Goal: Task Accomplishment & Management: Manage account settings

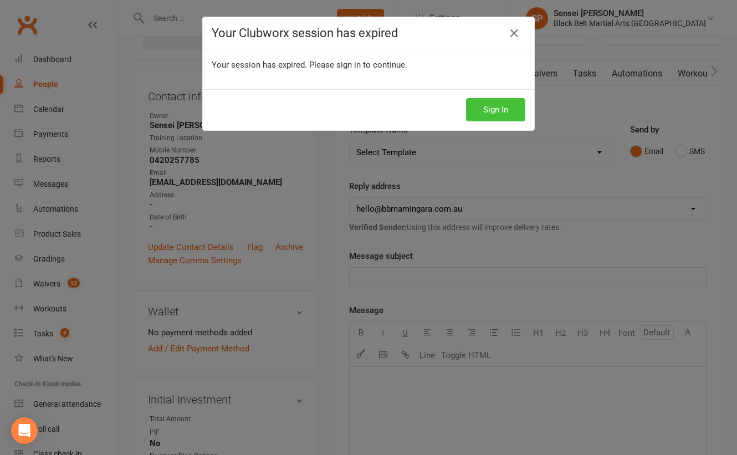
scroll to position [80, 0]
click at [477, 112] on button "Sign In" at bounding box center [495, 109] width 59 height 23
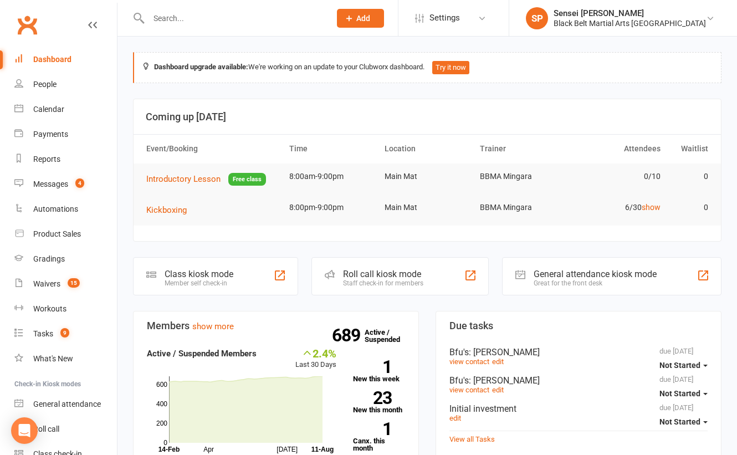
click at [165, 20] on input "text" at bounding box center [233, 19] width 177 height 16
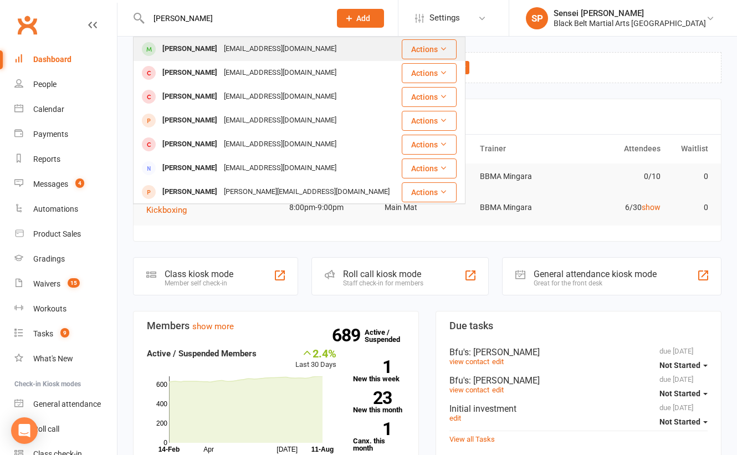
type input "sofia valencai"
click at [177, 48] on div "[PERSON_NAME]" at bounding box center [189, 49] width 61 height 16
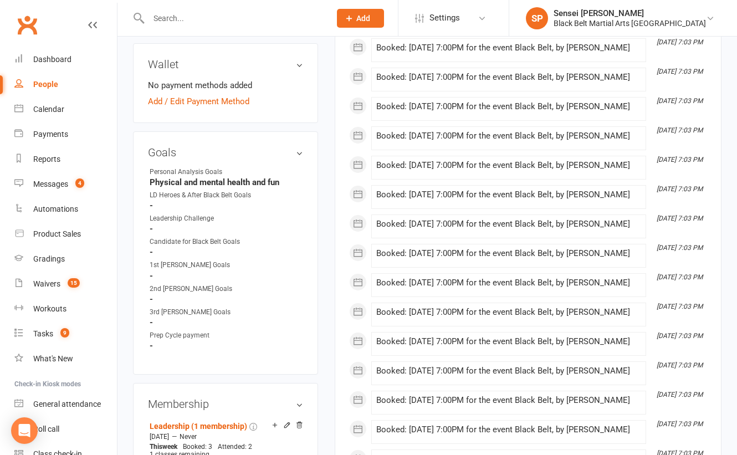
scroll to position [408, 0]
click at [284, 156] on link "edit" at bounding box center [282, 150] width 13 height 9
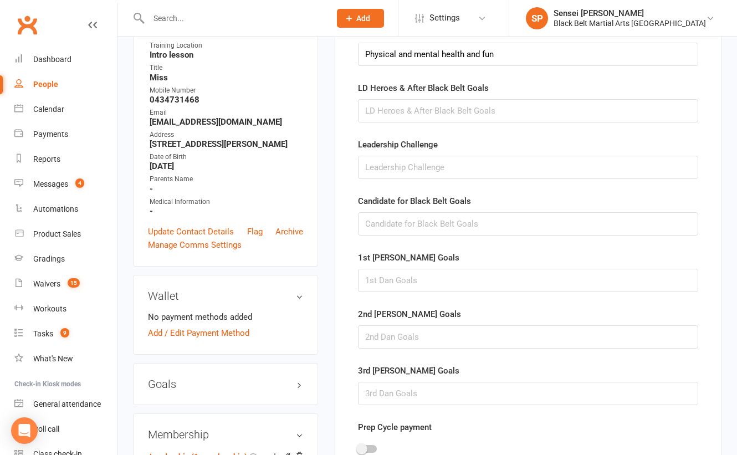
scroll to position [179, 0]
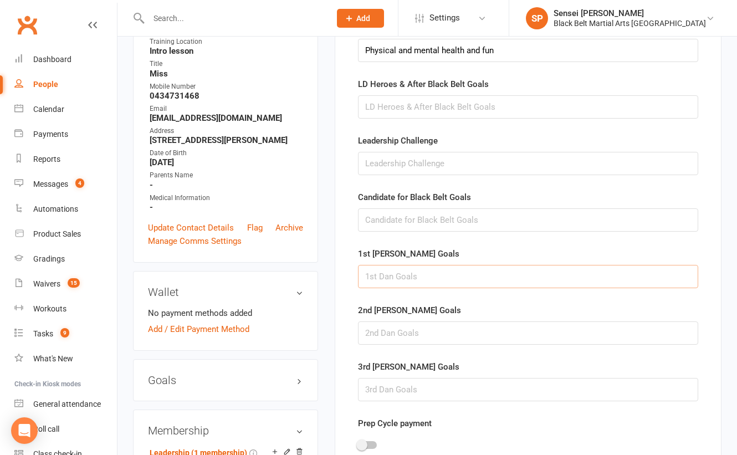
click at [404, 272] on input "text" at bounding box center [528, 276] width 340 height 23
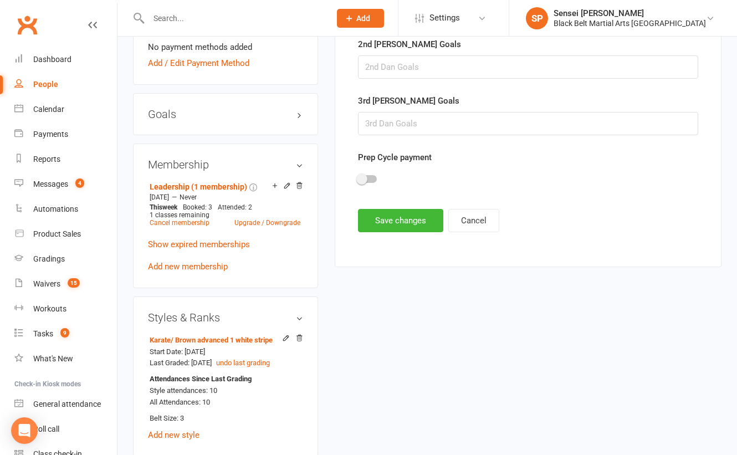
scroll to position [537, 0]
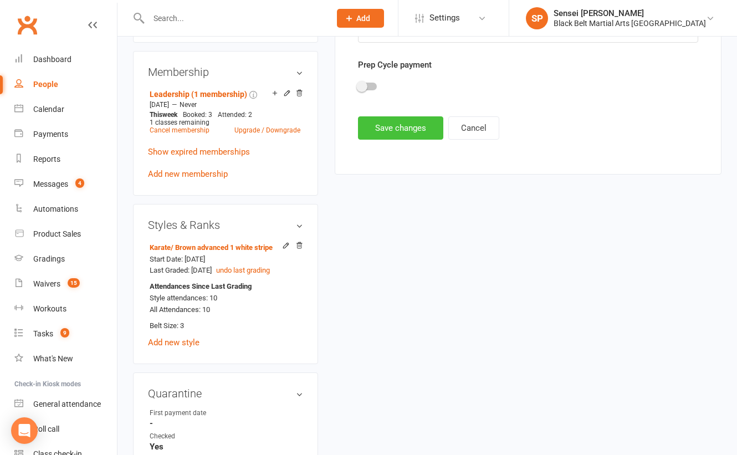
type input "1st dan, compete,"
click at [397, 125] on button "Save changes" at bounding box center [400, 127] width 85 height 23
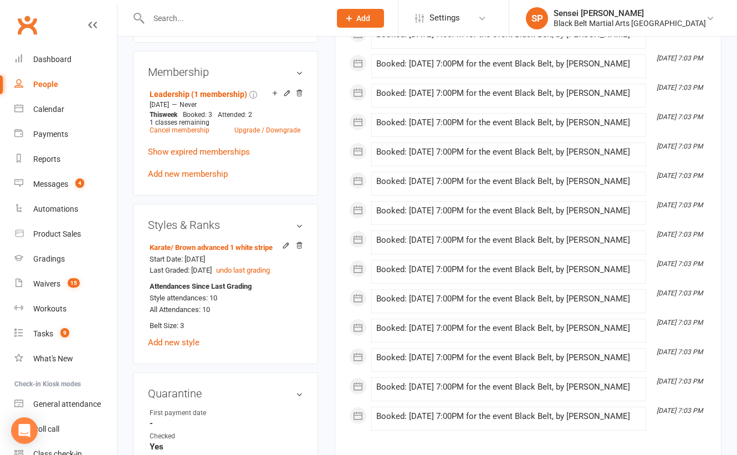
click at [125, 106] on div "upload photo Sofia Valencia Activated 13 October, 2022 Added 23 September, 2022…" at bounding box center [226, 350] width 202 height 1671
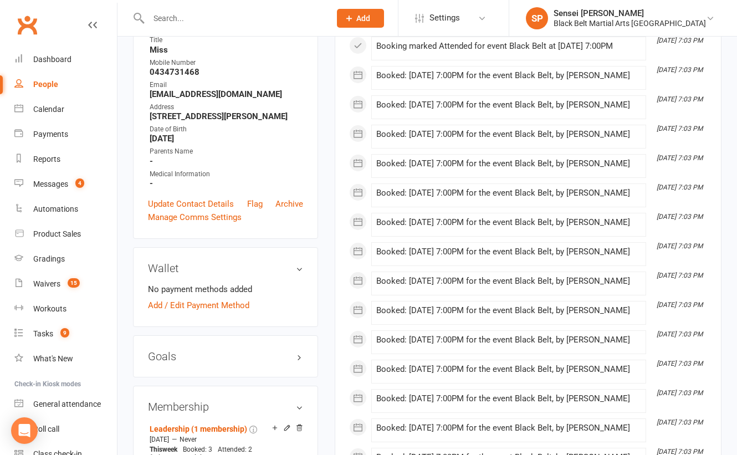
scroll to position [0, 0]
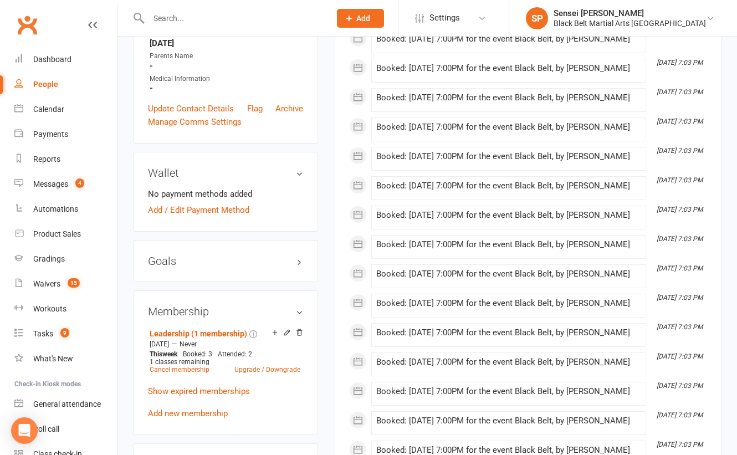
scroll to position [293, 0]
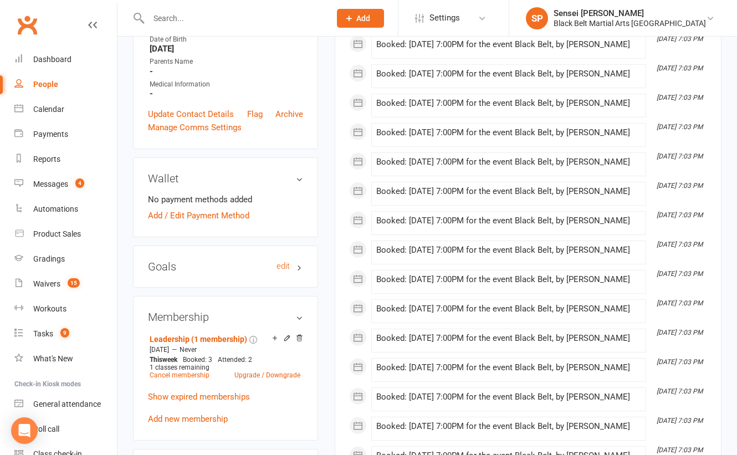
click at [290, 273] on h3 "Goals edit" at bounding box center [225, 266] width 155 height 12
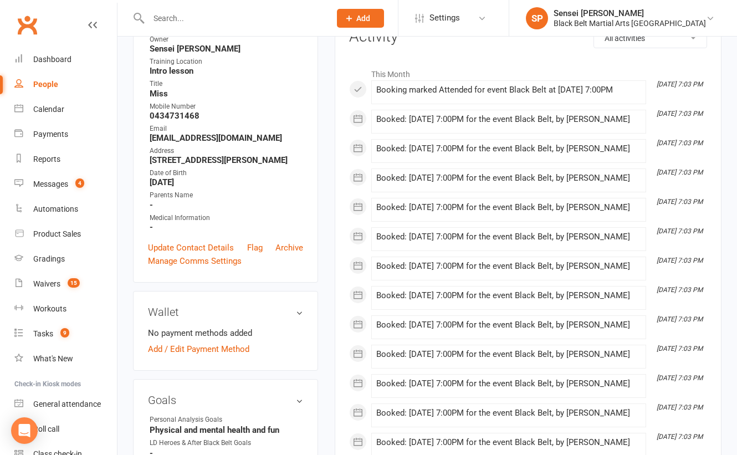
scroll to position [40, 0]
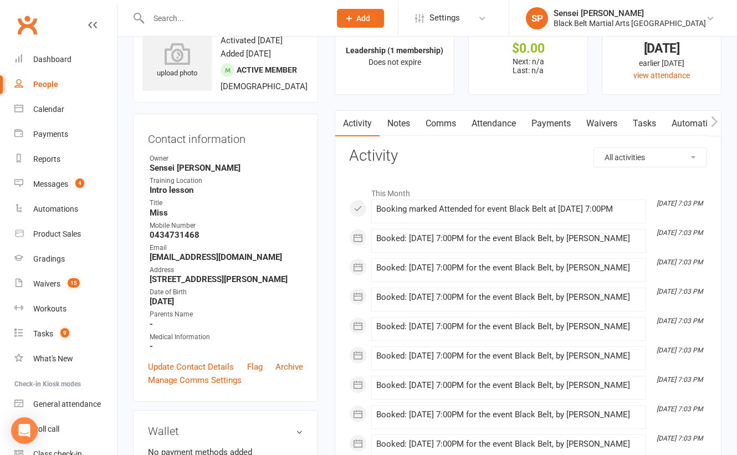
click at [219, 12] on input "text" at bounding box center [233, 19] width 177 height 16
click at [219, 12] on input "ci" at bounding box center [233, 19] width 177 height 16
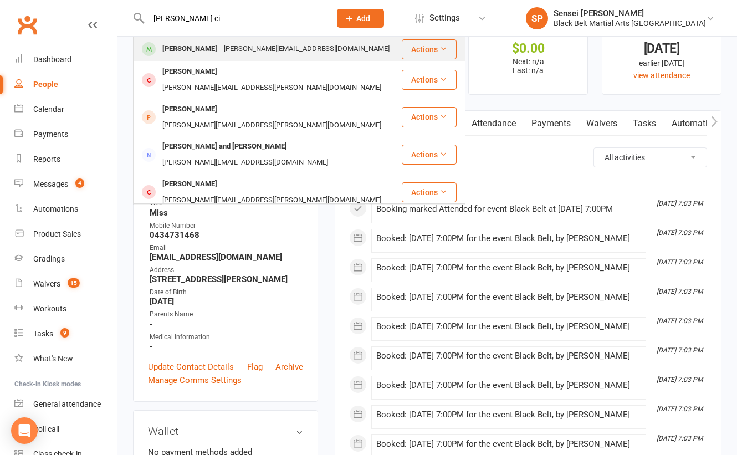
type input "olin haskins ci"
click at [208, 50] on div "[PERSON_NAME]" at bounding box center [189, 49] width 61 height 16
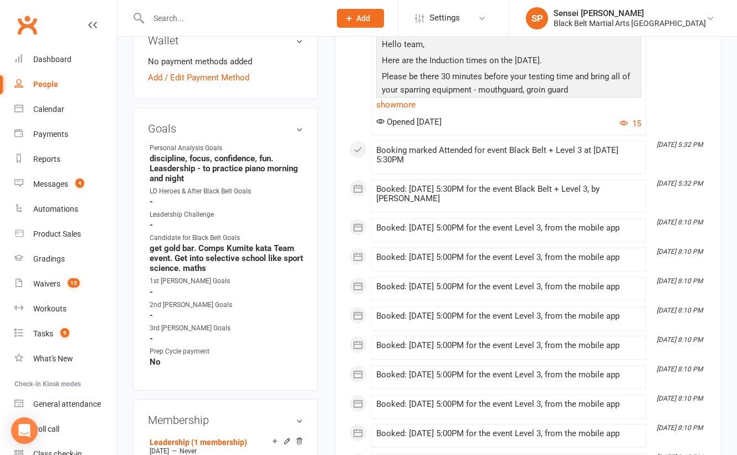
scroll to position [489, 0]
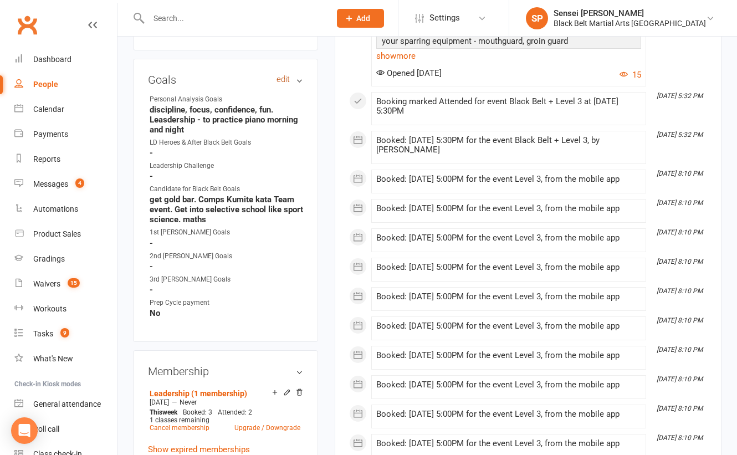
click at [286, 84] on link "edit" at bounding box center [282, 79] width 13 height 9
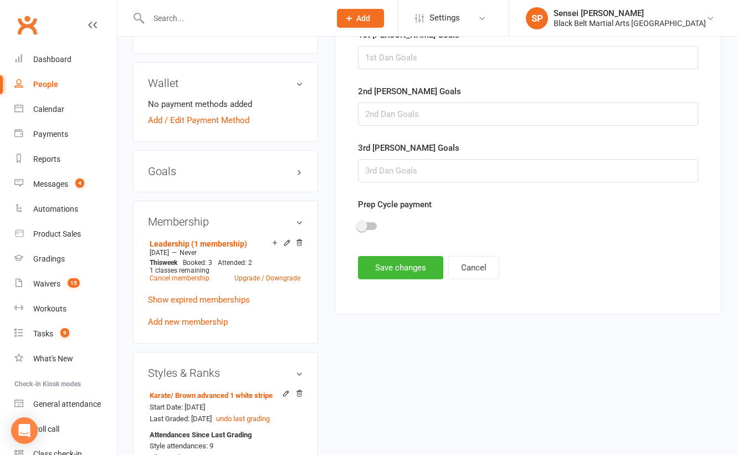
scroll to position [394, 0]
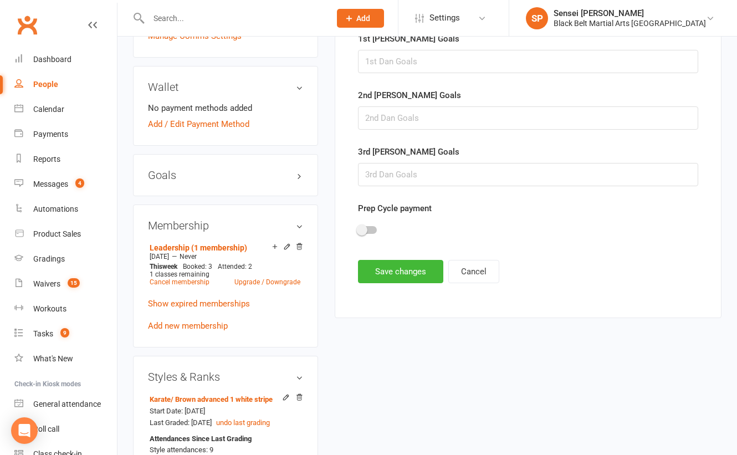
click at [361, 224] on span at bounding box center [361, 229] width 11 height 11
click at [358, 228] on input "checkbox" at bounding box center [358, 228] width 0 height 0
click at [378, 275] on button "Save changes" at bounding box center [400, 271] width 85 height 23
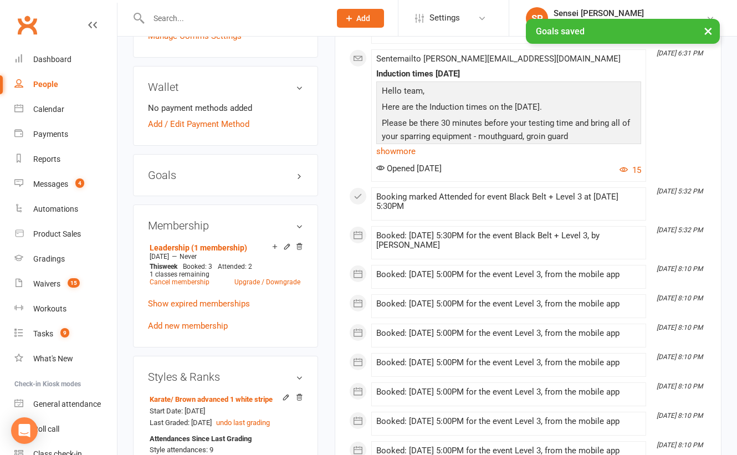
click at [219, 13] on input "text" at bounding box center [233, 19] width 177 height 16
click at [219, 13] on input "el" at bounding box center [233, 19] width 177 height 16
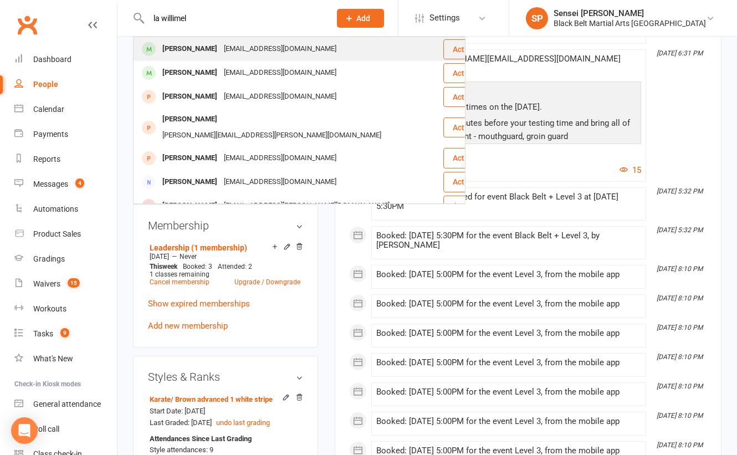
type input "la willimel"
click at [220, 49] on div "lauren.williamson89@hotmail.com" at bounding box center [279, 49] width 119 height 16
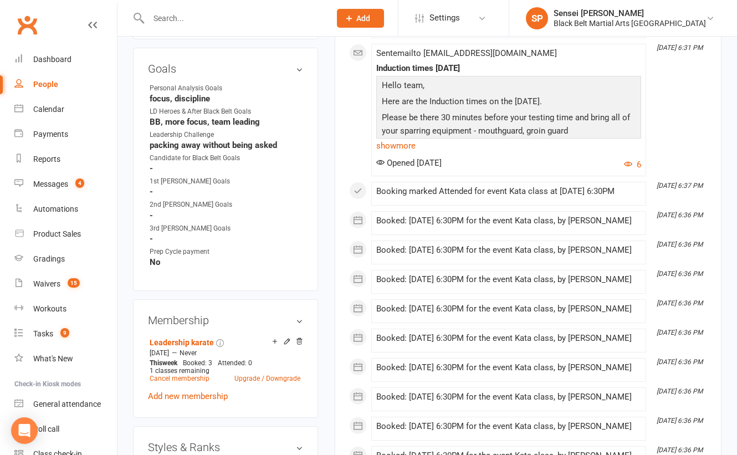
scroll to position [496, 0]
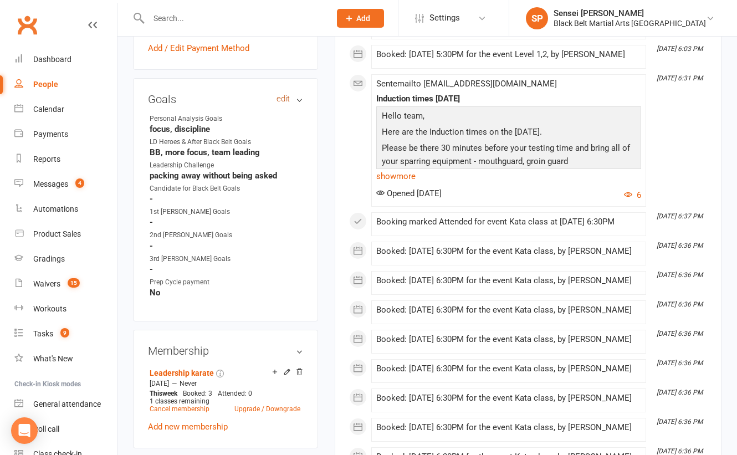
click at [284, 94] on link "edit" at bounding box center [282, 98] width 13 height 9
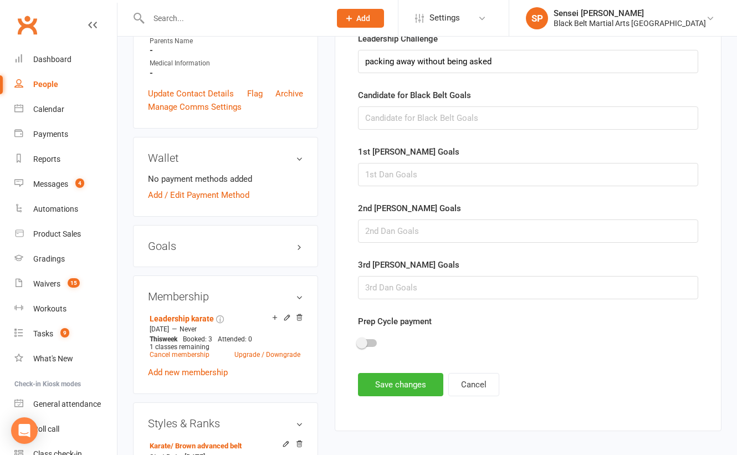
scroll to position [306, 0]
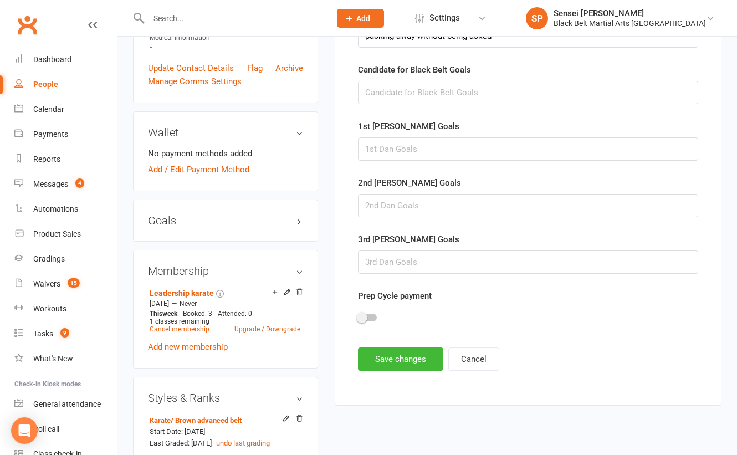
click at [363, 313] on span at bounding box center [361, 317] width 11 height 11
click at [358, 316] on input "checkbox" at bounding box center [358, 316] width 0 height 0
click at [370, 347] on button "Save changes" at bounding box center [400, 358] width 85 height 23
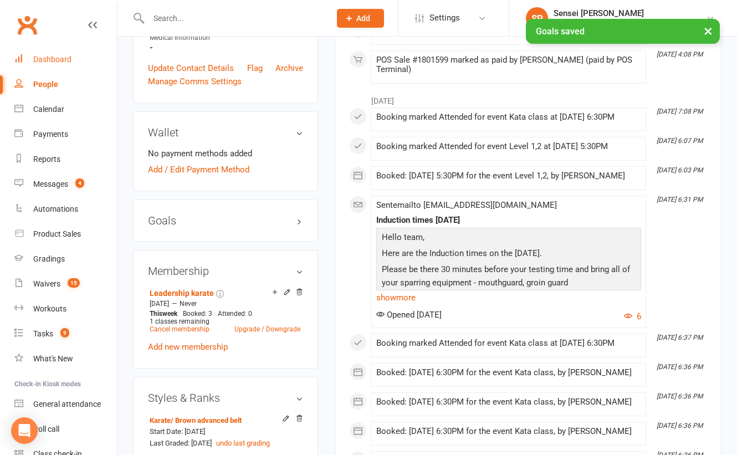
click at [59, 60] on div "Dashboard" at bounding box center [52, 59] width 38 height 9
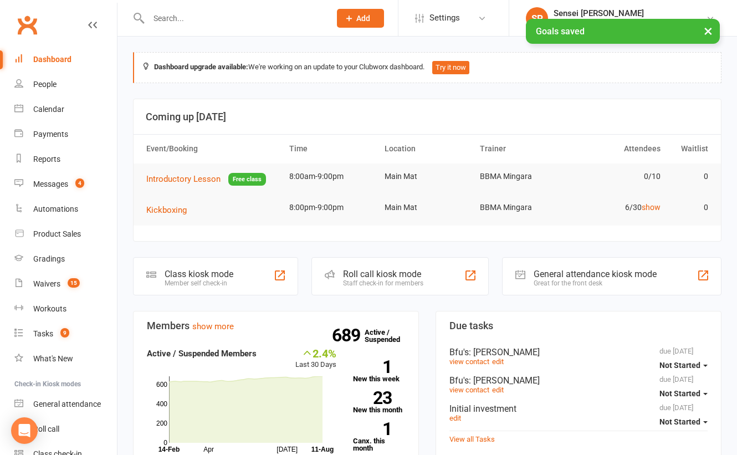
click at [53, 190] on link "Messages 4" at bounding box center [65, 184] width 102 height 25
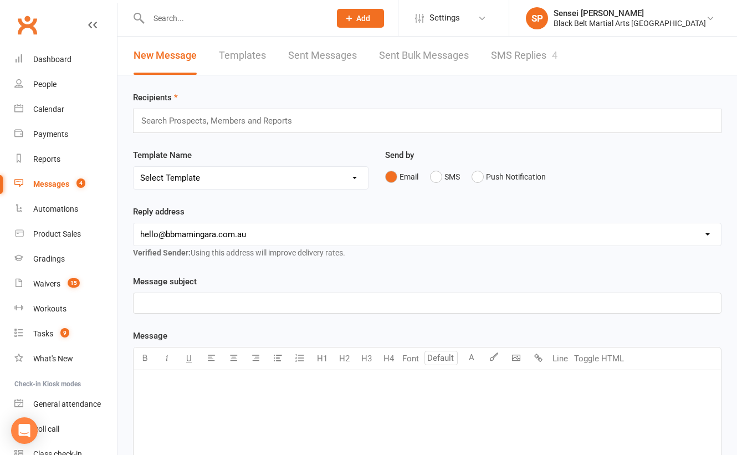
click at [529, 53] on link "SMS Replies 4" at bounding box center [524, 56] width 66 height 38
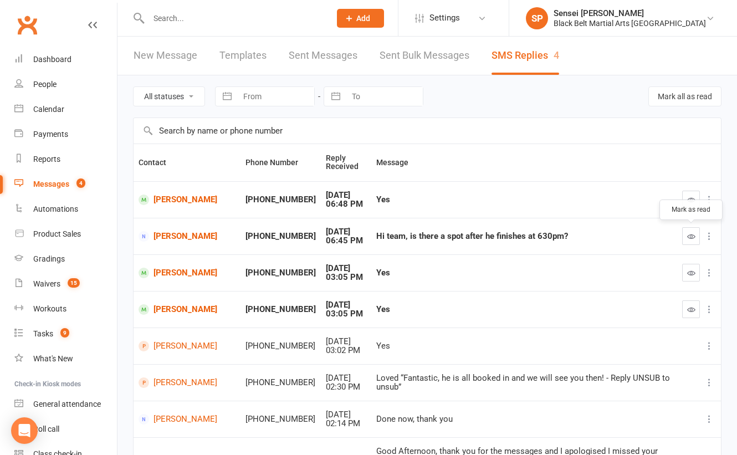
click at [689, 232] on icon "button" at bounding box center [691, 236] width 8 height 8
click at [165, 234] on link "Michael Squillace" at bounding box center [186, 236] width 97 height 11
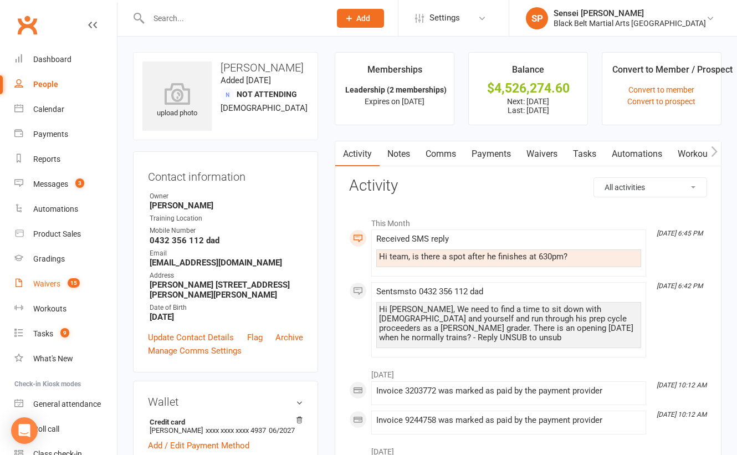
click at [33, 284] on div "Waivers" at bounding box center [46, 283] width 27 height 9
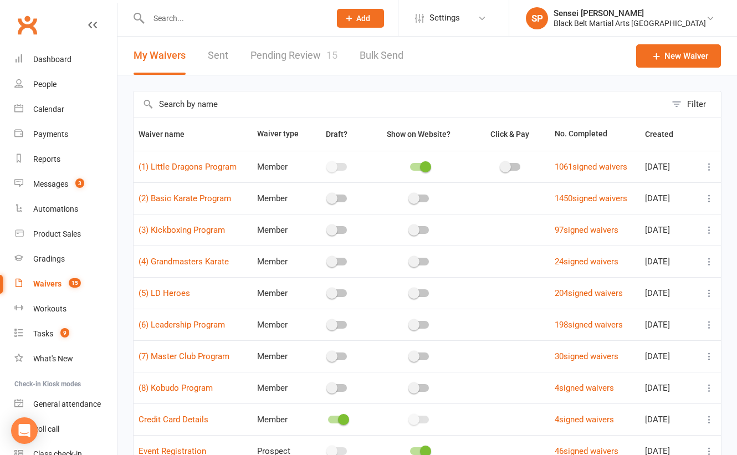
click at [284, 53] on link "Pending Review 15" at bounding box center [293, 56] width 87 height 38
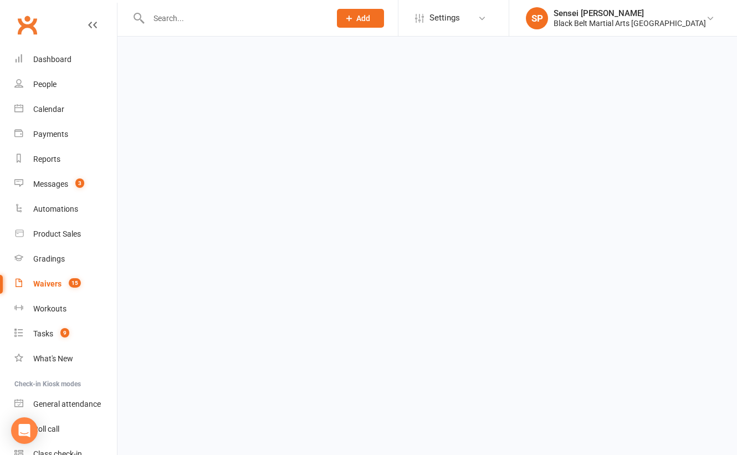
select select "50"
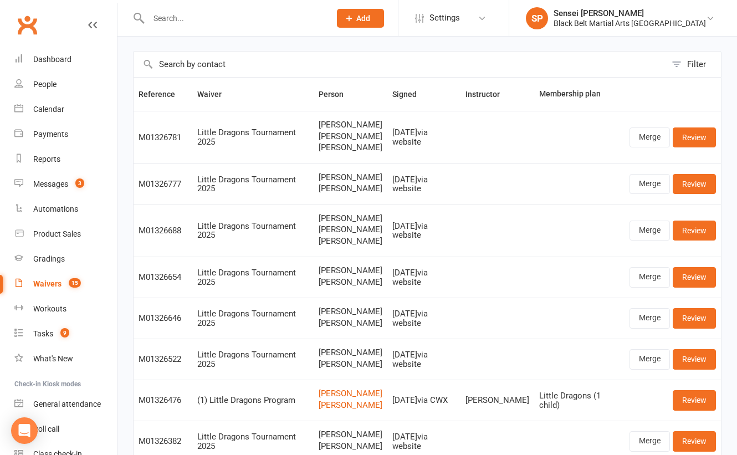
scroll to position [41, 0]
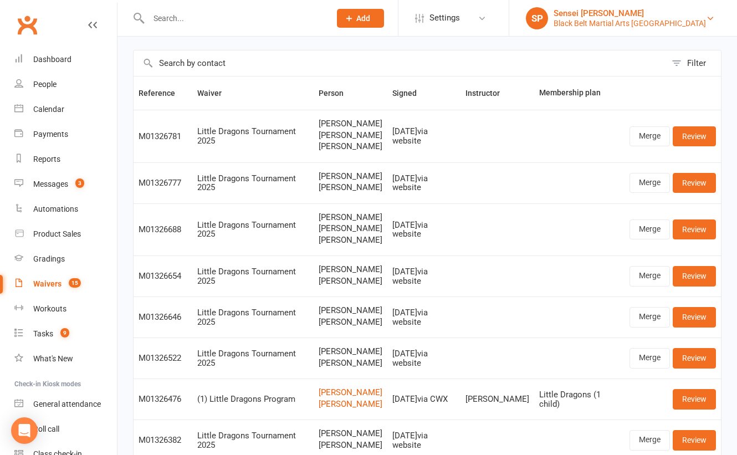
click at [669, 21] on div "Black Belt Martial Arts [GEOGRAPHIC_DATA]" at bounding box center [629, 23] width 152 height 10
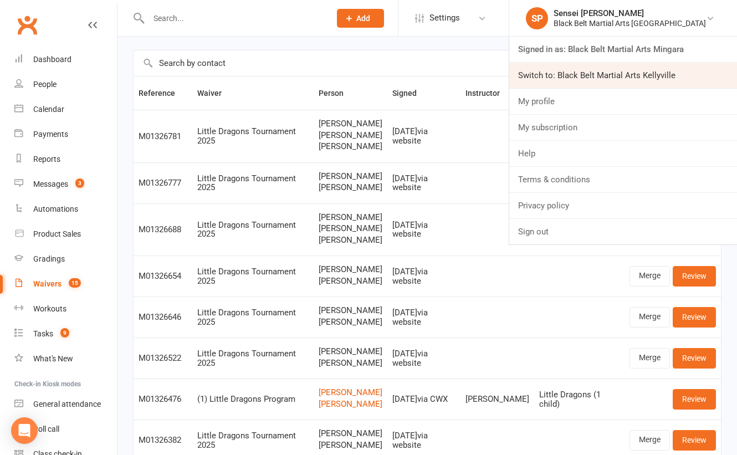
click at [644, 76] on link "Switch to: Black Belt Martial Arts Kellyville" at bounding box center [623, 75] width 228 height 25
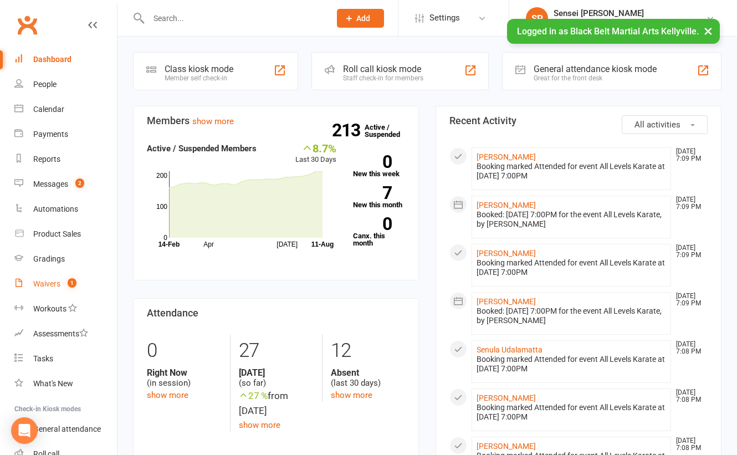
click at [45, 285] on div "Waivers" at bounding box center [46, 283] width 27 height 9
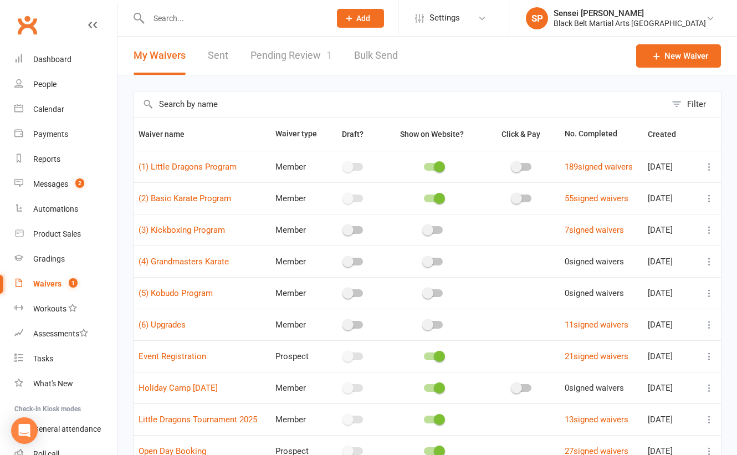
click at [312, 54] on link "Pending Review 1" at bounding box center [290, 56] width 81 height 38
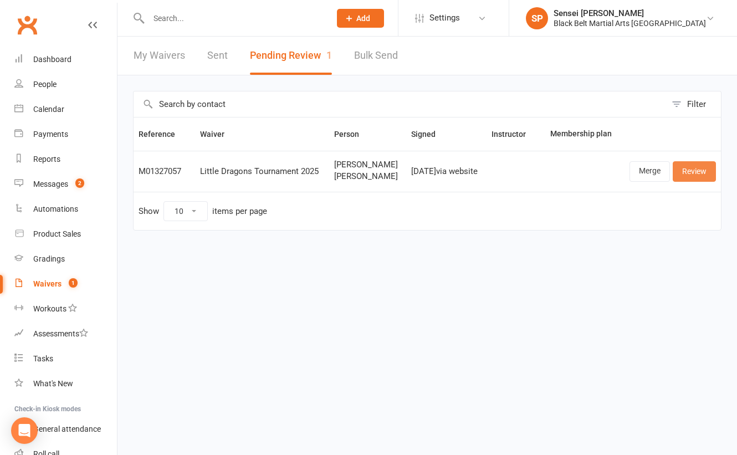
click at [690, 169] on link "Review" at bounding box center [694, 171] width 43 height 20
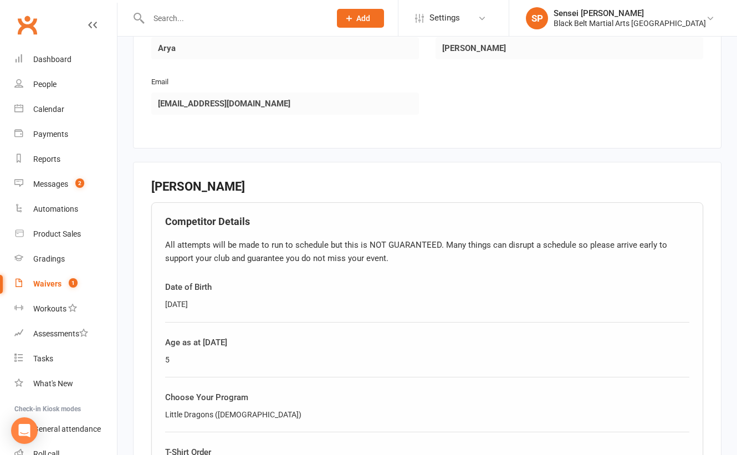
scroll to position [847, 0]
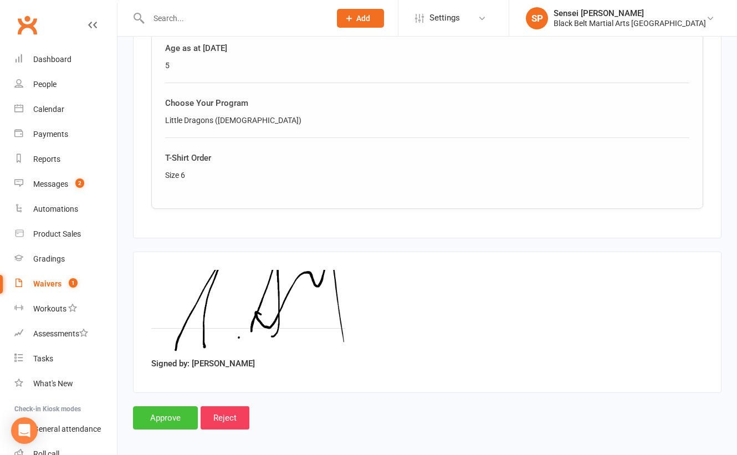
click at [170, 410] on input "Approve" at bounding box center [165, 417] width 65 height 23
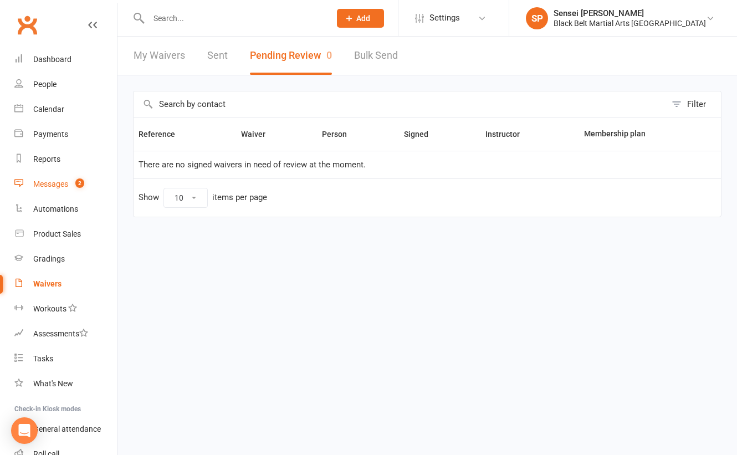
click at [44, 186] on div "Messages" at bounding box center [50, 183] width 35 height 9
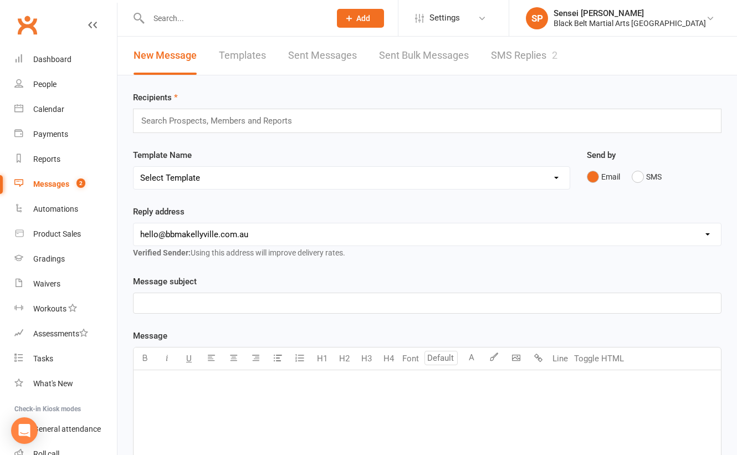
click at [496, 53] on link "SMS Replies 2" at bounding box center [524, 56] width 66 height 38
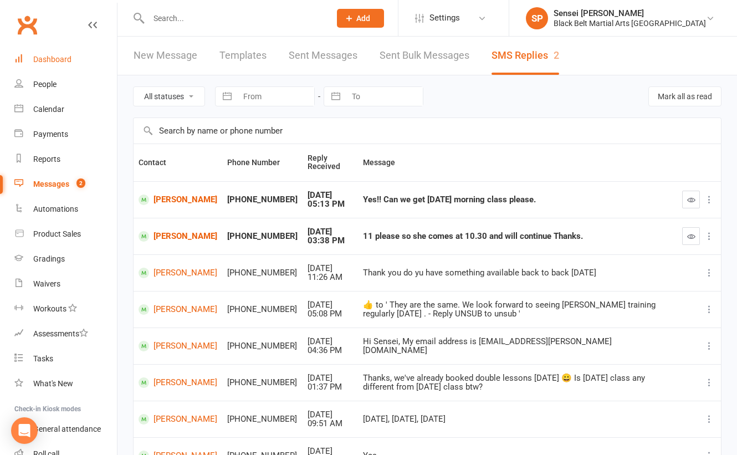
click at [39, 53] on link "Dashboard" at bounding box center [65, 59] width 102 height 25
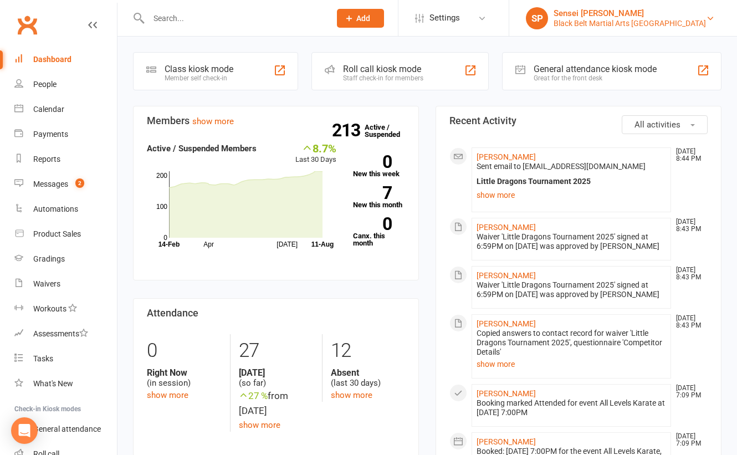
click at [649, 16] on div "Sensei [PERSON_NAME]" at bounding box center [629, 13] width 152 height 10
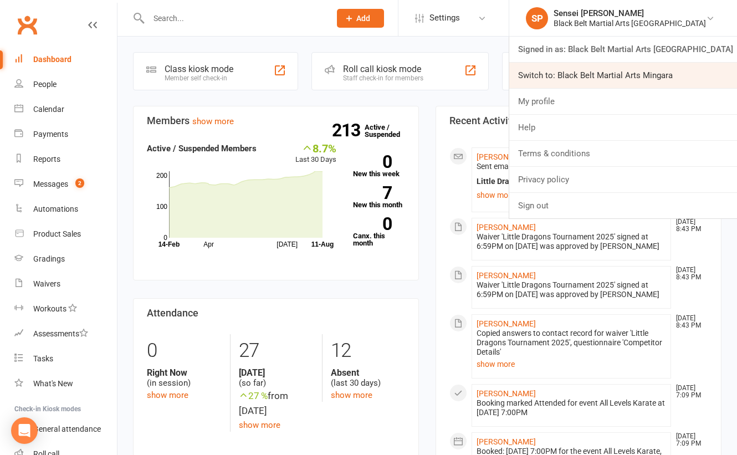
click at [624, 78] on link "Switch to: Black Belt Martial Arts Mingara" at bounding box center [623, 75] width 228 height 25
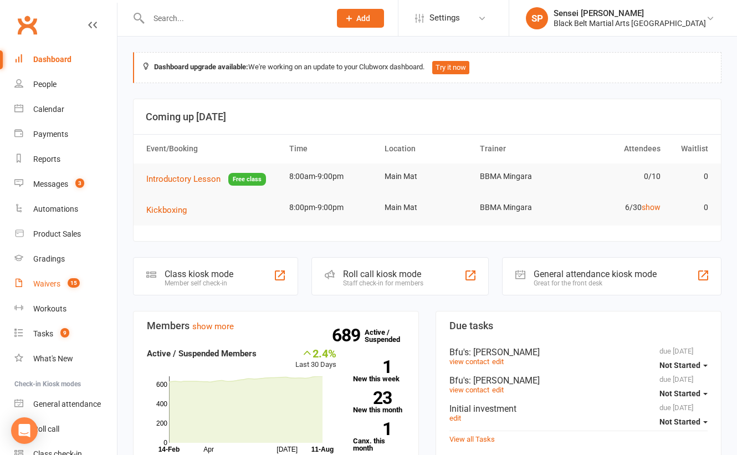
click at [48, 282] on div "Waivers" at bounding box center [46, 283] width 27 height 9
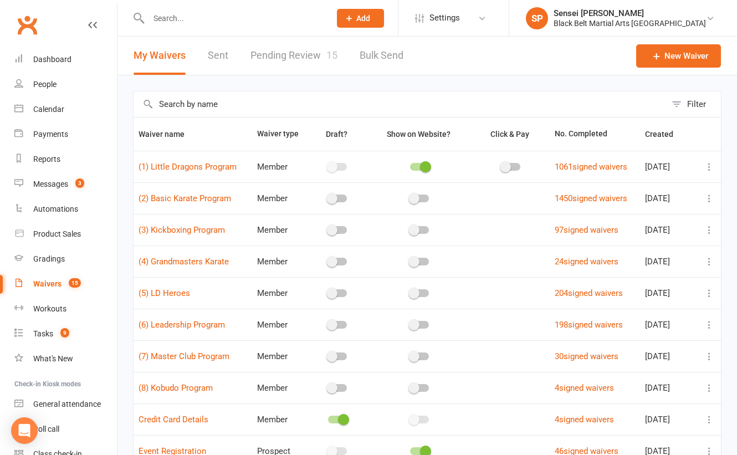
click at [300, 57] on link "Pending Review 15" at bounding box center [293, 56] width 87 height 38
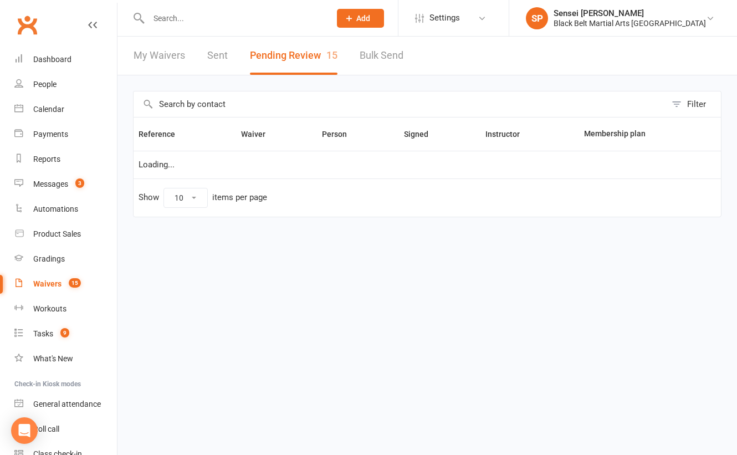
select select "50"
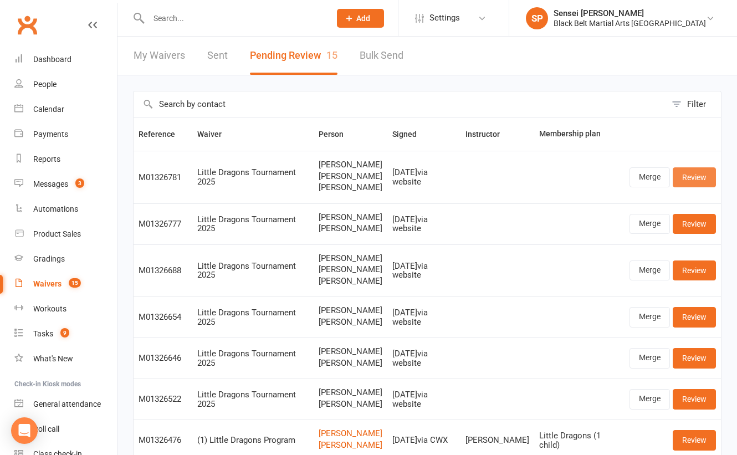
click at [693, 176] on link "Review" at bounding box center [694, 177] width 43 height 20
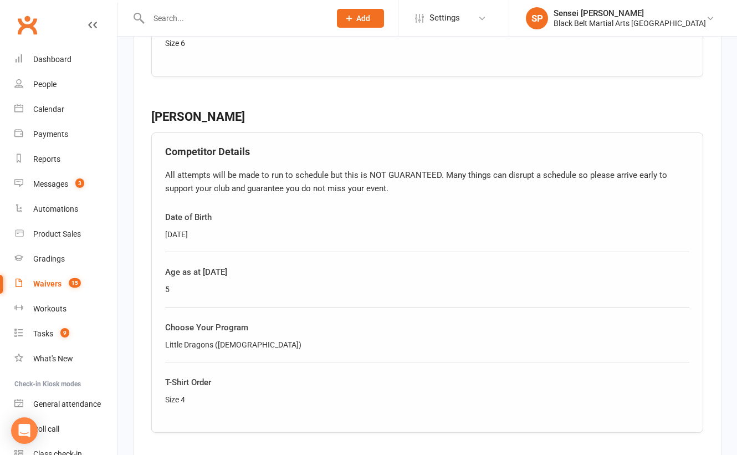
scroll to position [1384, 0]
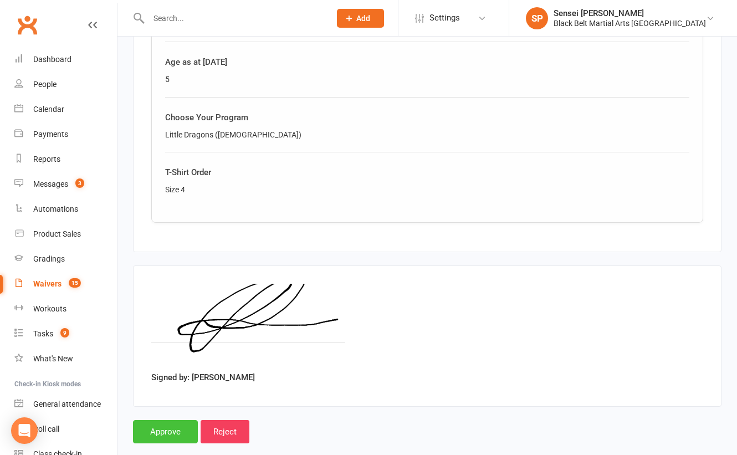
click at [176, 420] on input "Approve" at bounding box center [165, 431] width 65 height 23
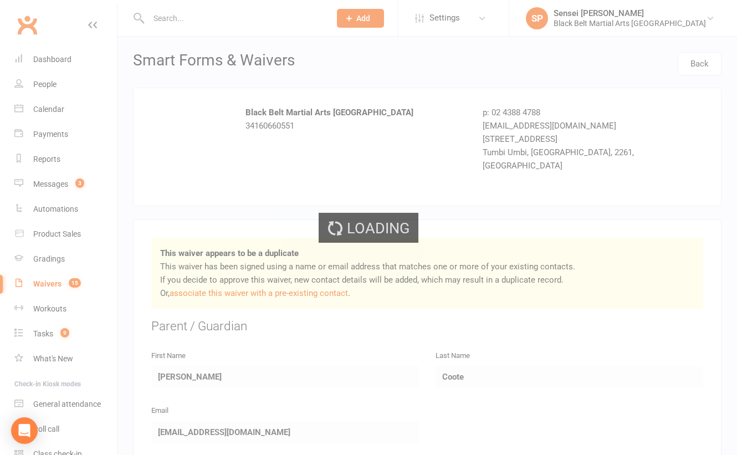
select select "50"
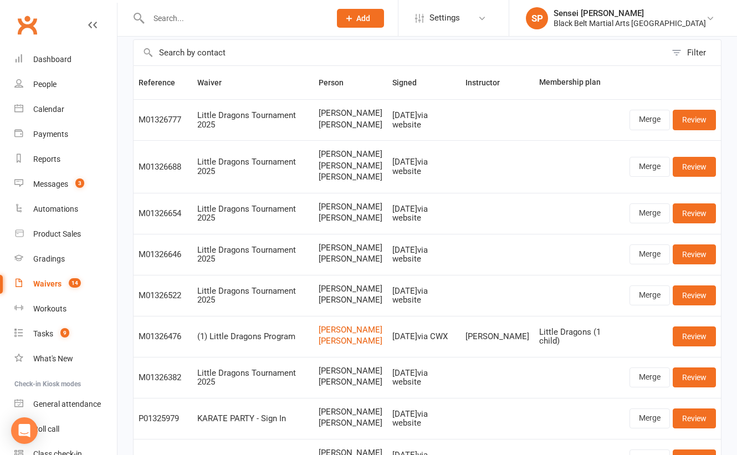
scroll to position [35, 0]
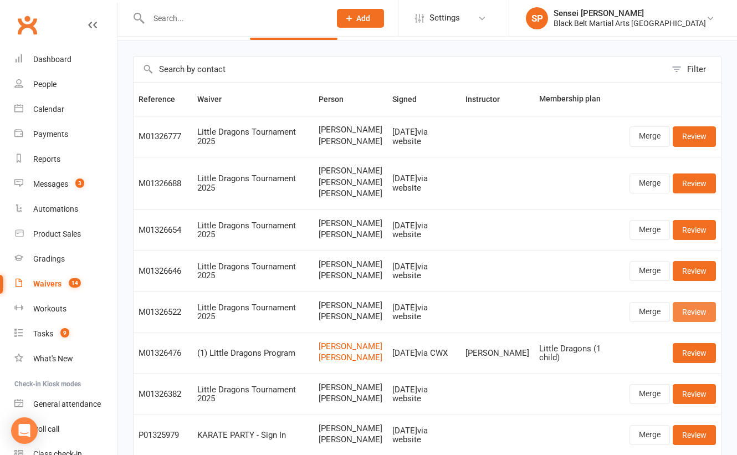
click at [690, 316] on link "Review" at bounding box center [694, 312] width 43 height 20
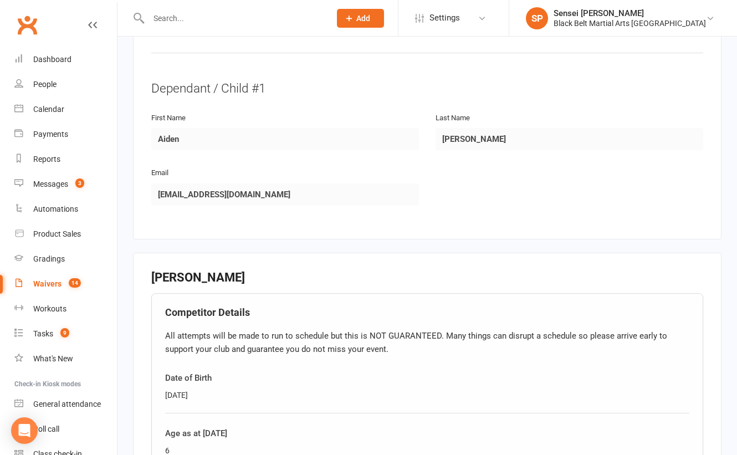
scroll to position [834, 0]
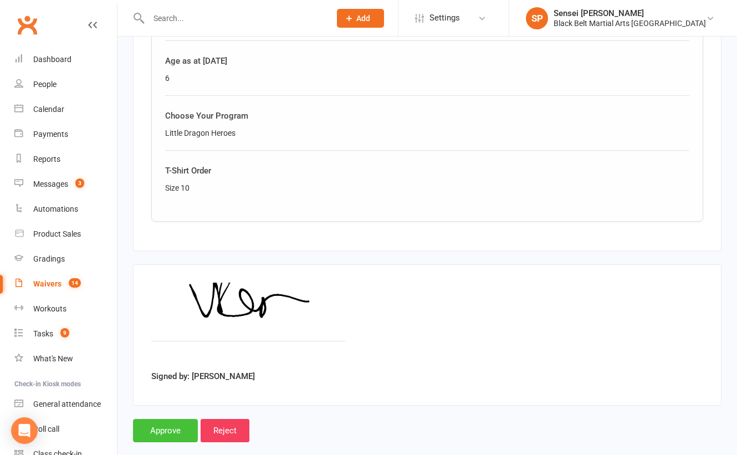
click at [163, 419] on input "Approve" at bounding box center [165, 430] width 65 height 23
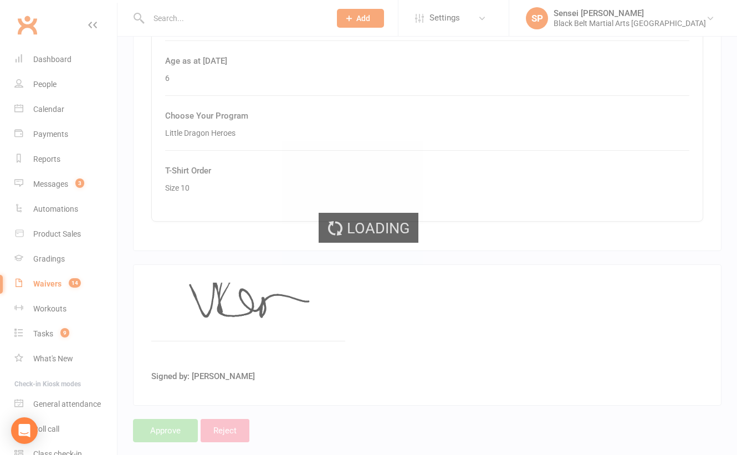
select select "50"
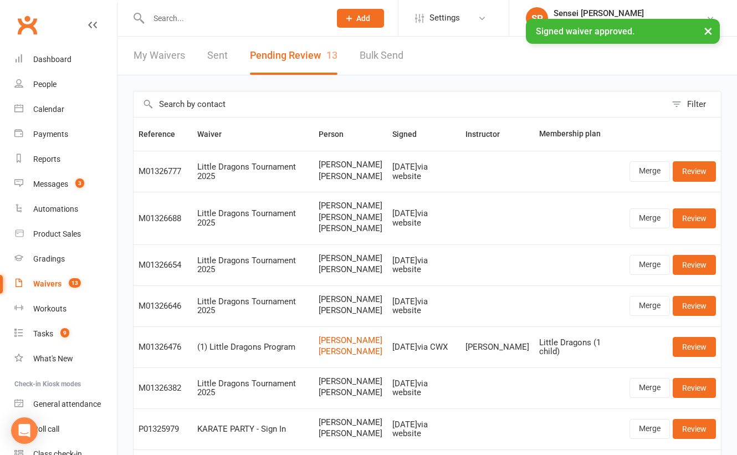
click at [43, 285] on div "Waivers" at bounding box center [47, 283] width 28 height 9
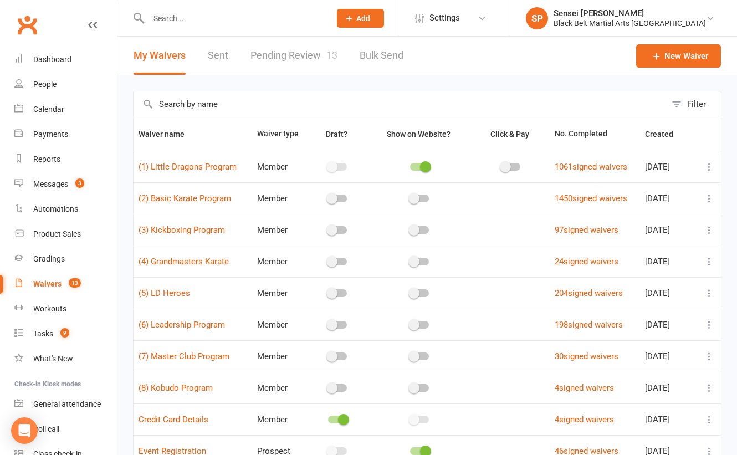
click at [283, 57] on link "Pending Review 13" at bounding box center [293, 56] width 87 height 38
select select "50"
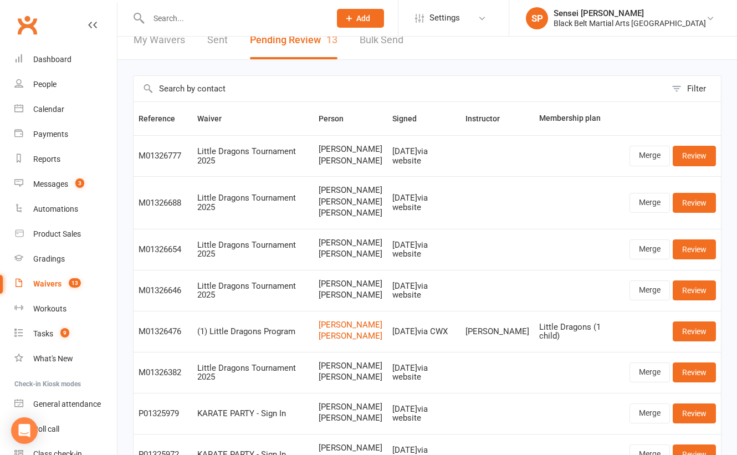
scroll to position [17, 0]
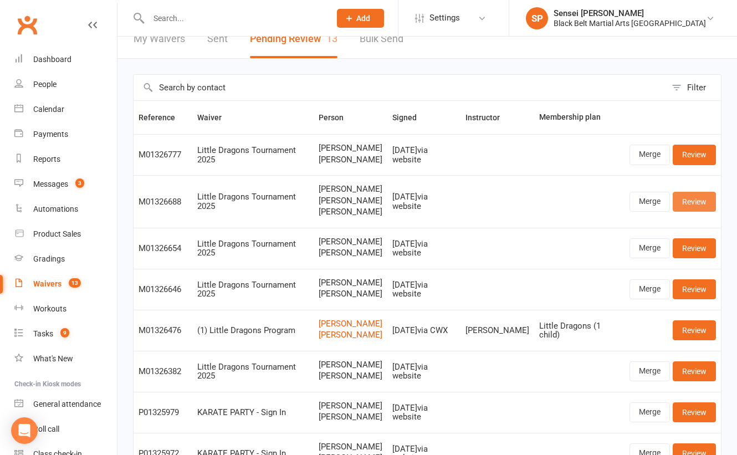
click at [695, 202] on link "Review" at bounding box center [694, 202] width 43 height 20
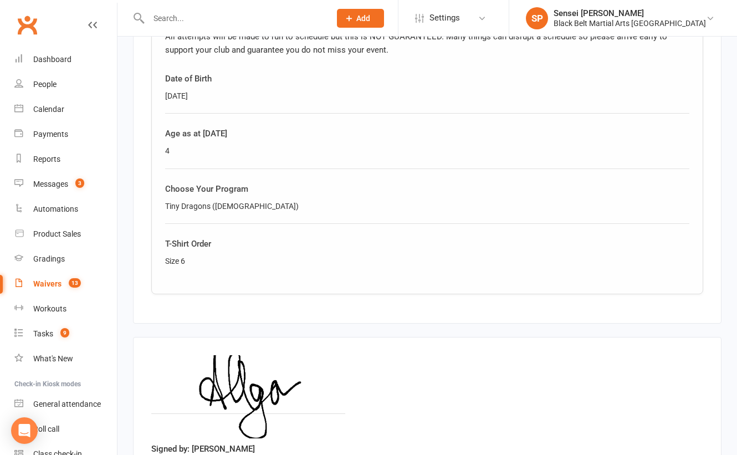
scroll to position [1384, 0]
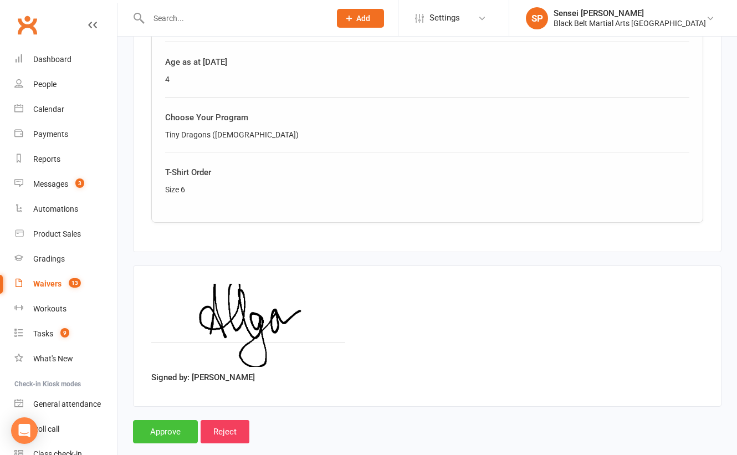
click at [146, 420] on input "Approve" at bounding box center [165, 431] width 65 height 23
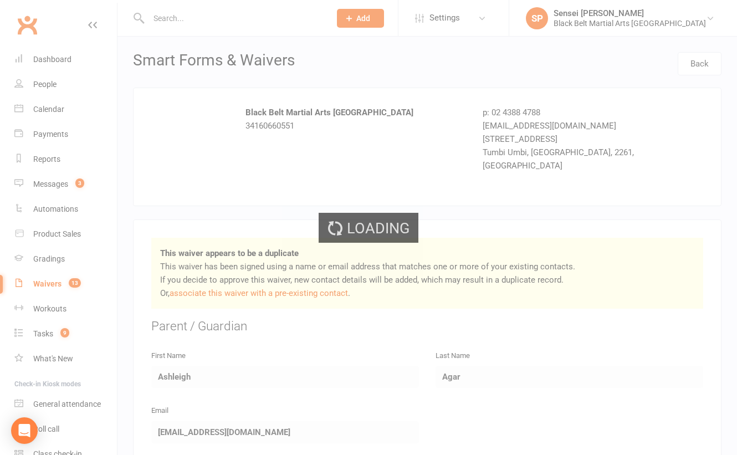
select select "50"
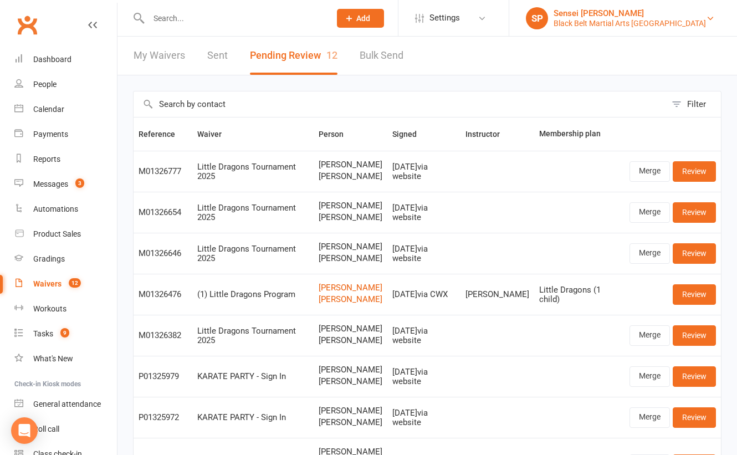
click at [627, 21] on div "Black Belt Martial Arts [GEOGRAPHIC_DATA]" at bounding box center [629, 23] width 152 height 10
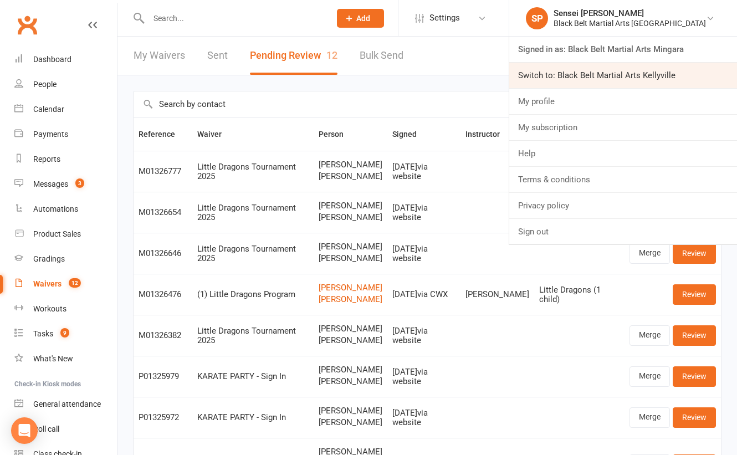
click at [616, 73] on link "Switch to: Black Belt Martial Arts Kellyville" at bounding box center [623, 75] width 228 height 25
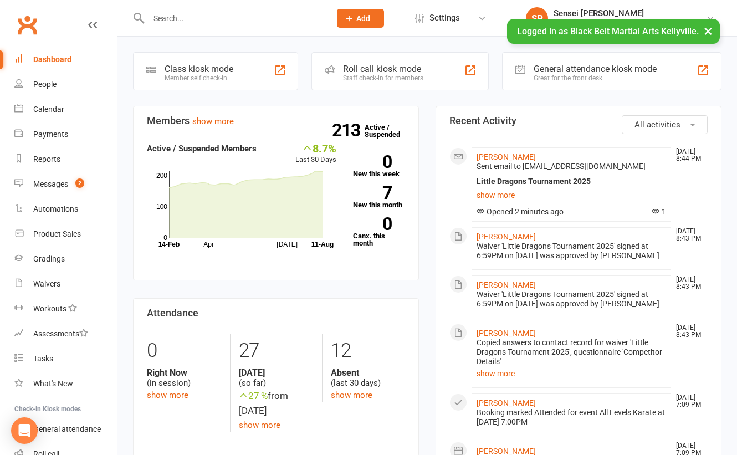
click at [322, 20] on input "text" at bounding box center [233, 19] width 177 height 16
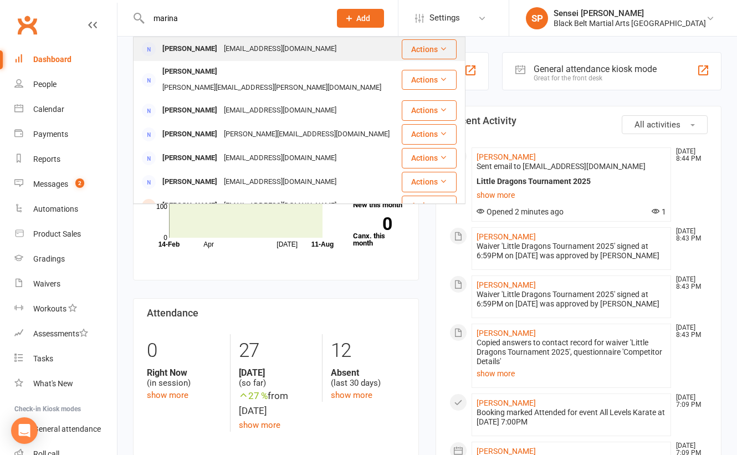
type input "marina"
click at [270, 48] on div "moramika219@gmail.com" at bounding box center [279, 49] width 119 height 16
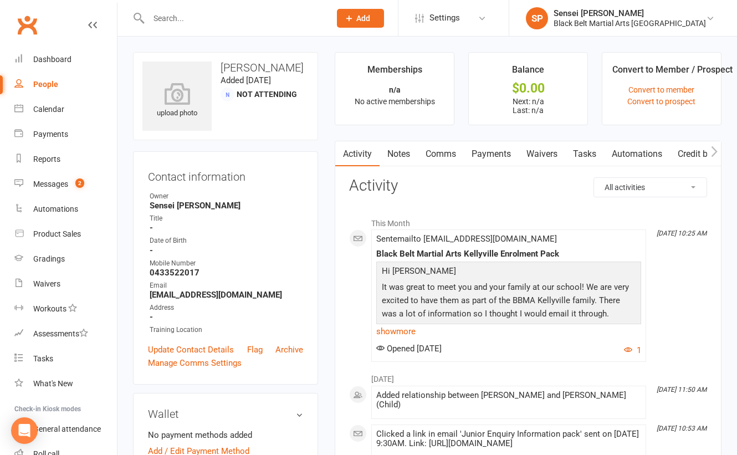
click at [383, 328] on link "show more" at bounding box center [508, 332] width 265 height 16
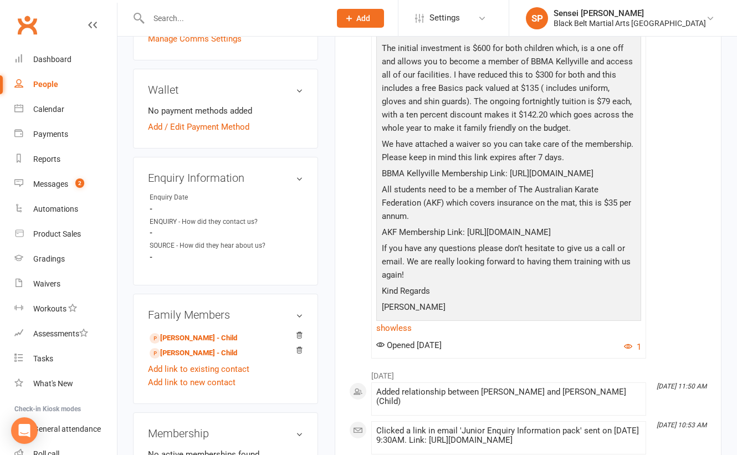
scroll to position [327, 0]
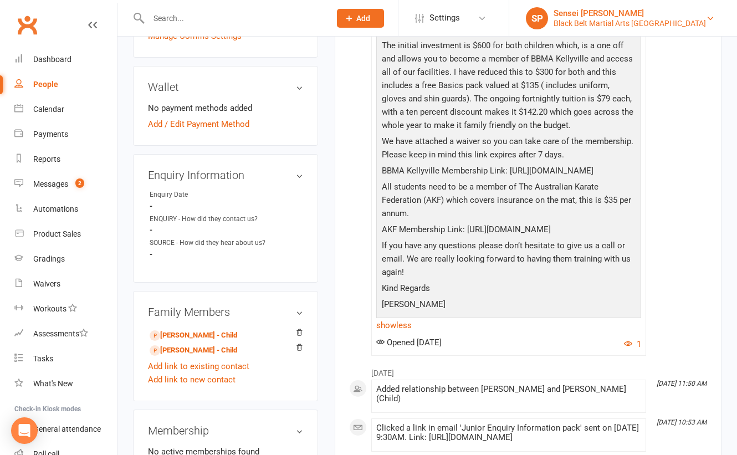
click at [640, 19] on div "Black Belt Martial Arts [GEOGRAPHIC_DATA]" at bounding box center [629, 23] width 152 height 10
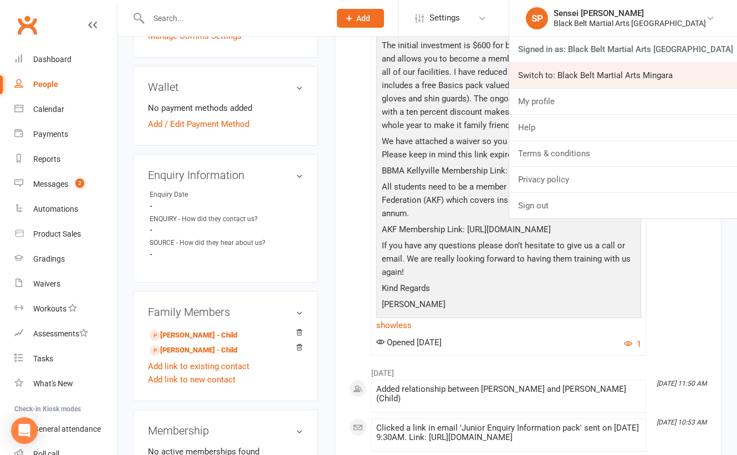
click at [622, 70] on link "Switch to: Black Belt Martial Arts Mingara" at bounding box center [623, 75] width 228 height 25
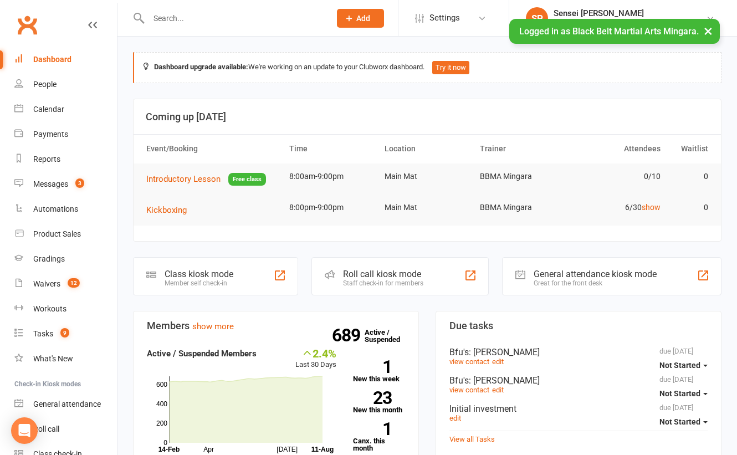
click at [127, 266] on div "Class kiosk mode Member self check-in Roll call kiosk mode Staff check-in for m…" at bounding box center [427, 276] width 602 height 38
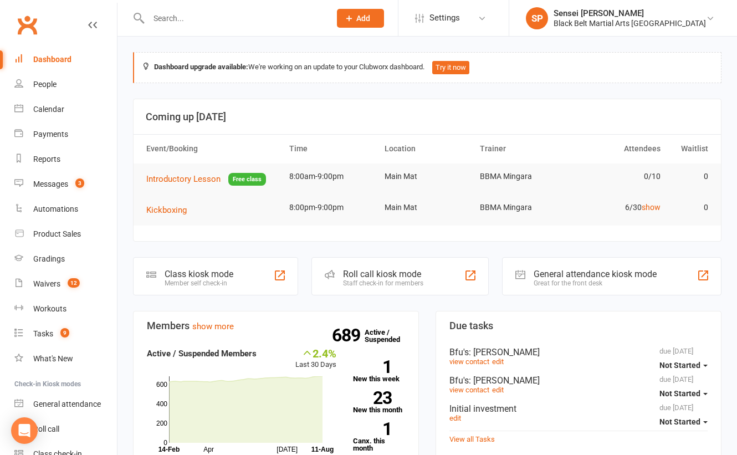
click at [59, 113] on div "Calendar" at bounding box center [48, 109] width 31 height 9
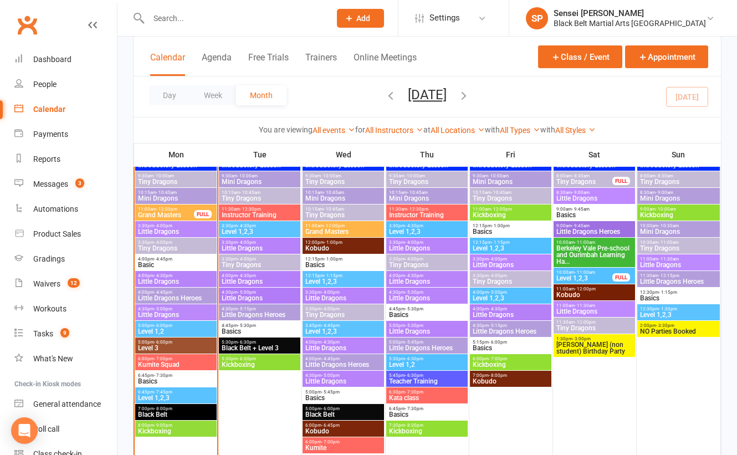
scroll to position [906, 0]
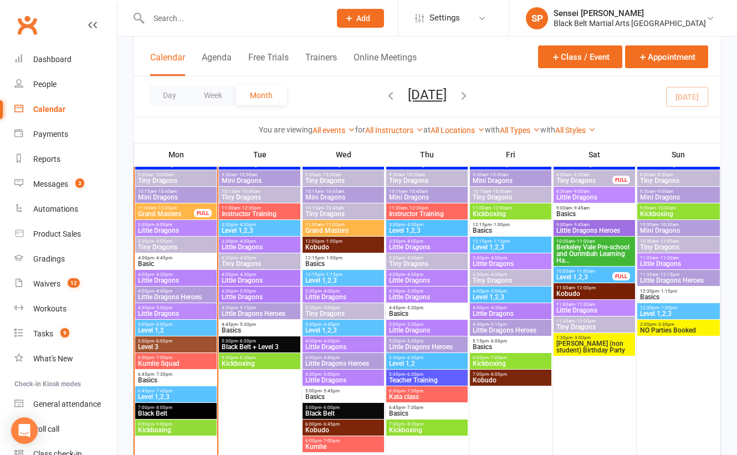
click at [175, 229] on span "Little Dragons" at bounding box center [175, 230] width 76 height 7
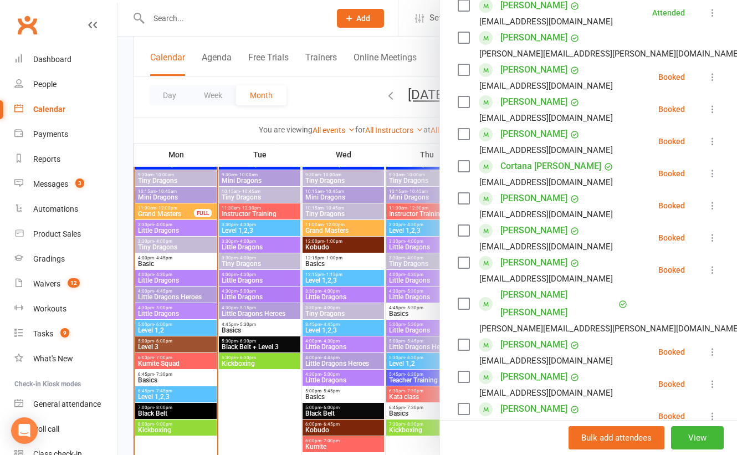
scroll to position [168, 0]
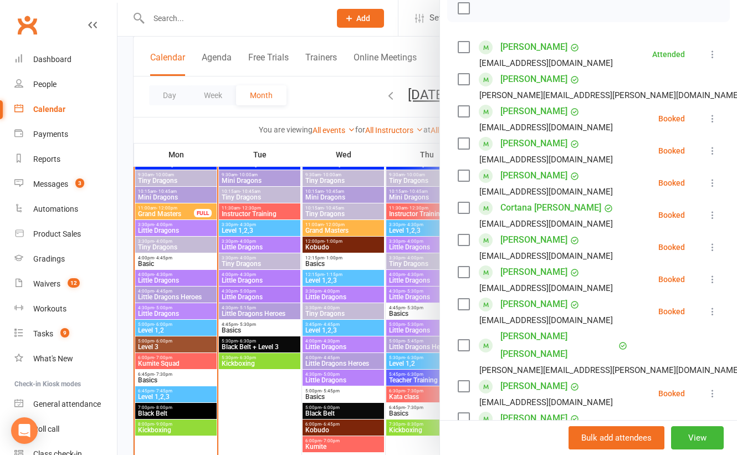
click at [463, 85] on label at bounding box center [463, 79] width 11 height 11
click at [464, 117] on label at bounding box center [463, 111] width 11 height 11
click at [460, 149] on label at bounding box center [463, 143] width 11 height 11
click at [461, 181] on label at bounding box center [463, 175] width 11 height 11
click at [463, 213] on label at bounding box center [463, 207] width 11 height 11
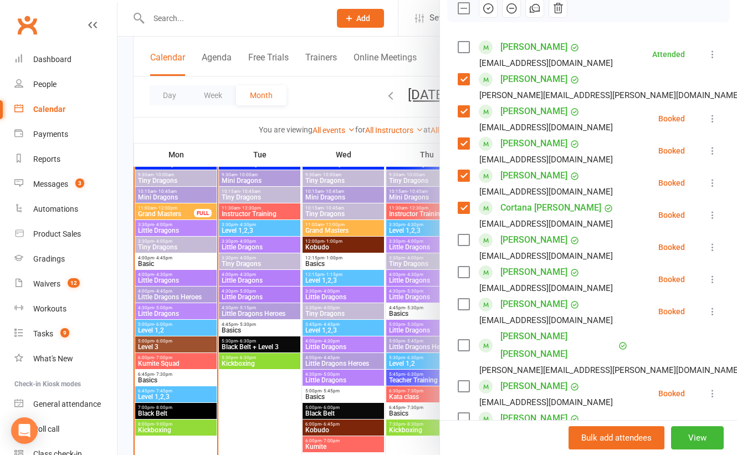
click at [463, 245] on label at bounding box center [463, 239] width 11 height 11
click at [462, 278] on label at bounding box center [463, 271] width 11 height 11
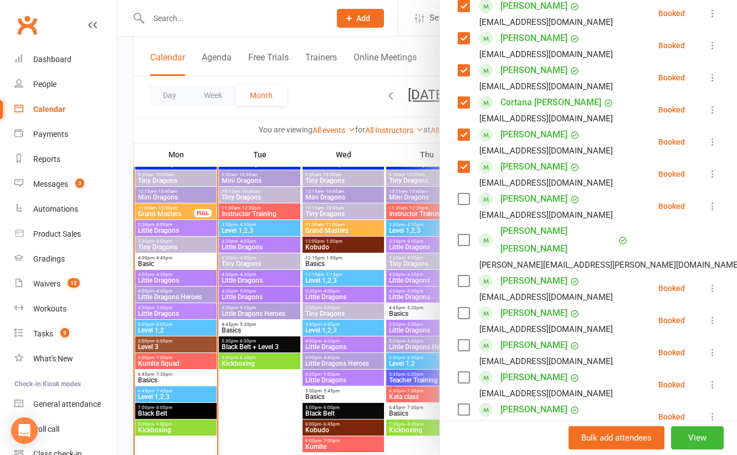
scroll to position [310, 0]
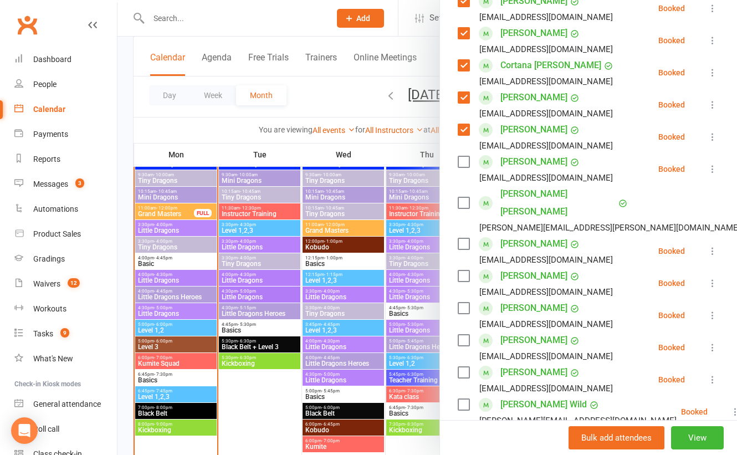
click at [463, 167] on label at bounding box center [463, 161] width 11 height 11
click at [463, 204] on label at bounding box center [463, 202] width 11 height 11
click at [461, 240] on label at bounding box center [463, 243] width 11 height 11
click at [461, 272] on label at bounding box center [463, 275] width 11 height 11
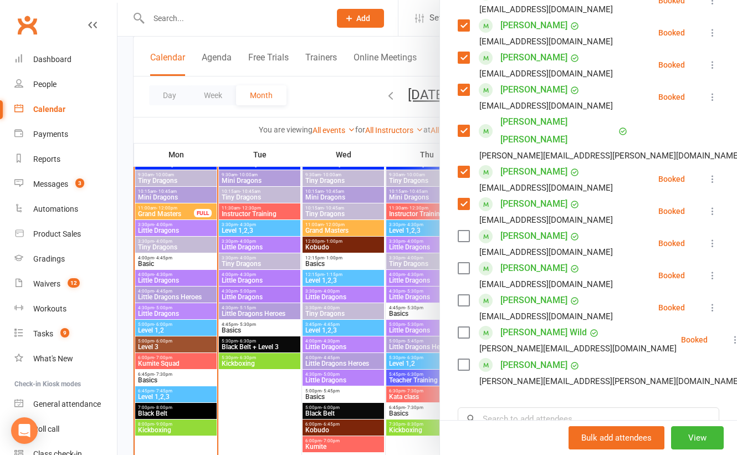
scroll to position [409, 0]
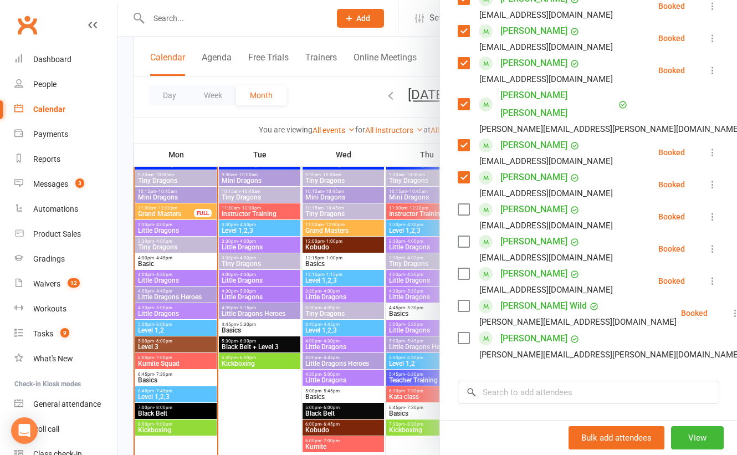
click at [465, 204] on label at bounding box center [463, 209] width 11 height 11
click at [463, 268] on label at bounding box center [463, 273] width 11 height 11
click at [464, 300] on label at bounding box center [463, 305] width 11 height 11
click at [464, 332] on label at bounding box center [463, 337] width 11 height 11
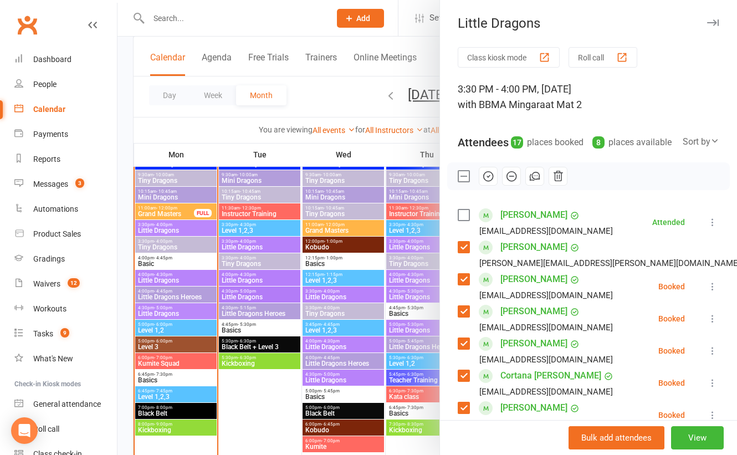
click at [490, 182] on icon "button" at bounding box center [488, 176] width 12 height 12
click at [179, 244] on div at bounding box center [426, 227] width 619 height 455
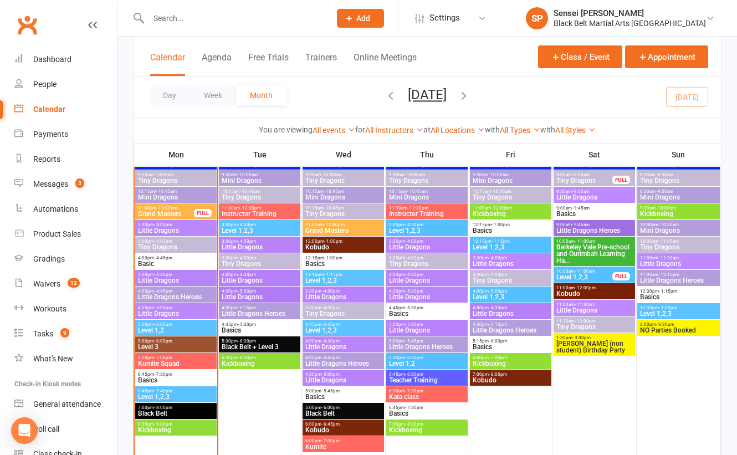
click at [179, 244] on span "Tiny Dragons" at bounding box center [175, 247] width 76 height 7
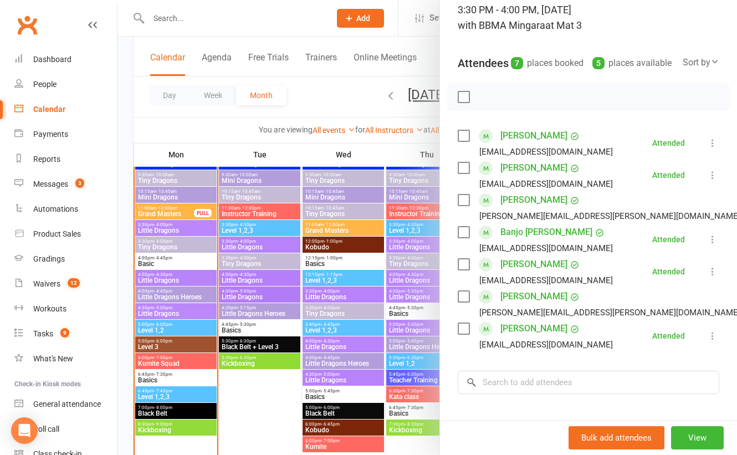
scroll to position [79, 0]
click at [177, 274] on div at bounding box center [426, 227] width 619 height 455
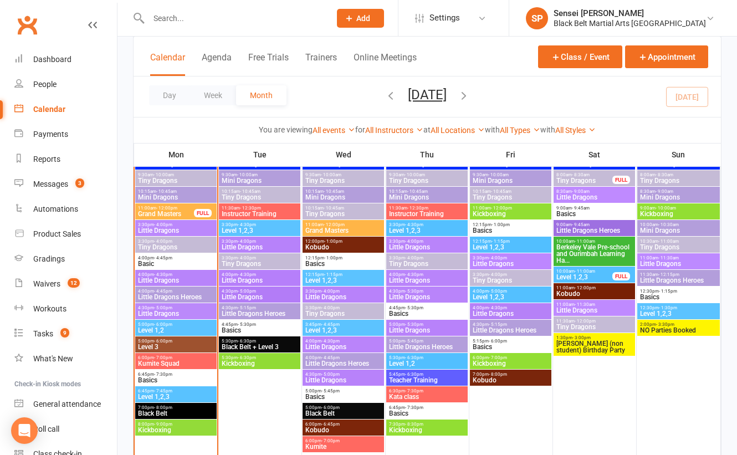
click at [177, 274] on span "4:00pm - 4:30pm" at bounding box center [175, 274] width 76 height 5
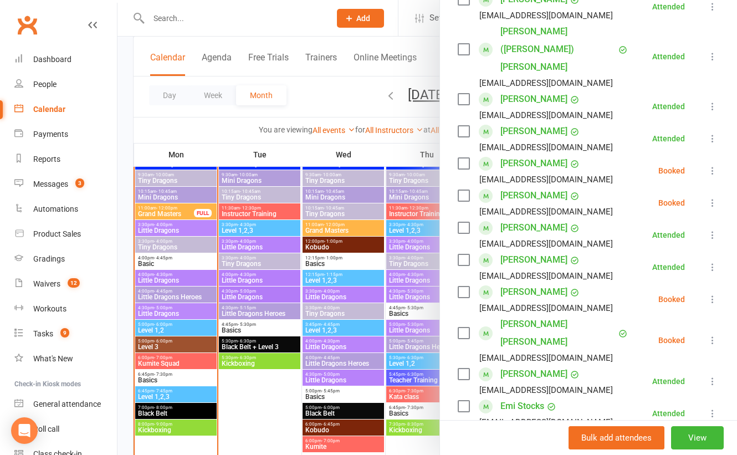
scroll to position [332, 0]
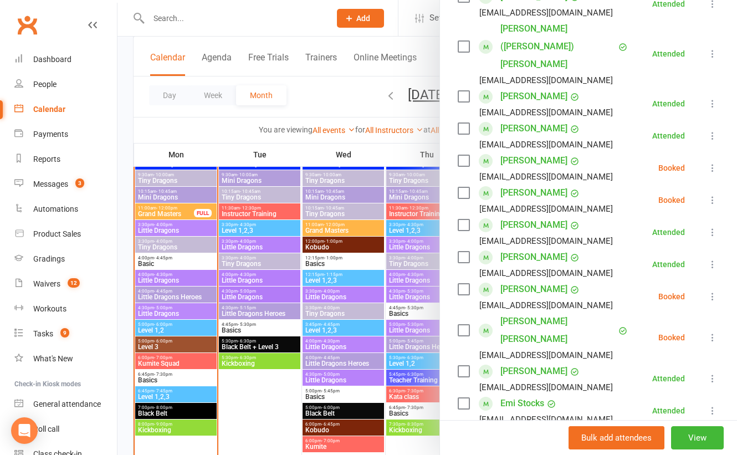
click at [711, 291] on icon at bounding box center [712, 296] width 11 height 11
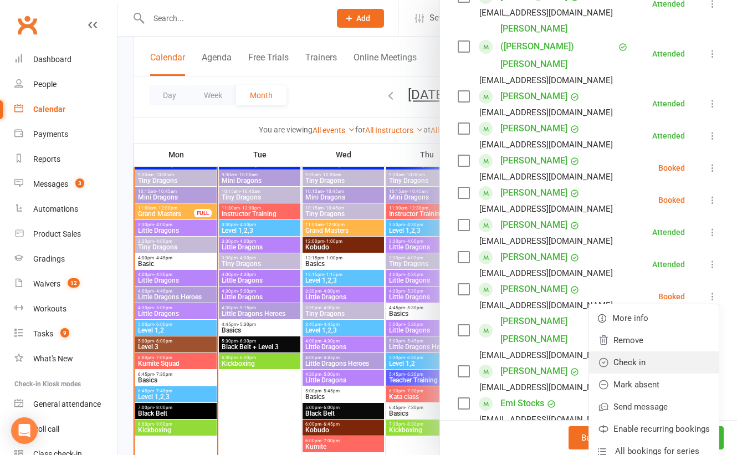
click at [662, 351] on link "Check in" at bounding box center [654, 362] width 130 height 22
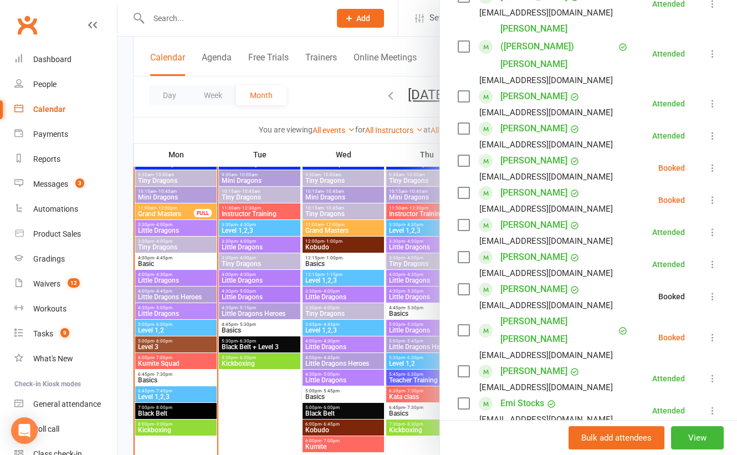
click at [710, 332] on icon at bounding box center [712, 337] width 11 height 11
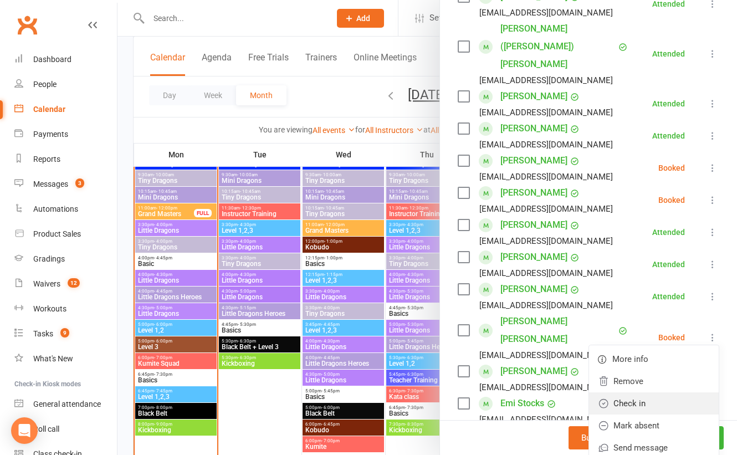
click at [650, 392] on link "Check in" at bounding box center [654, 403] width 130 height 22
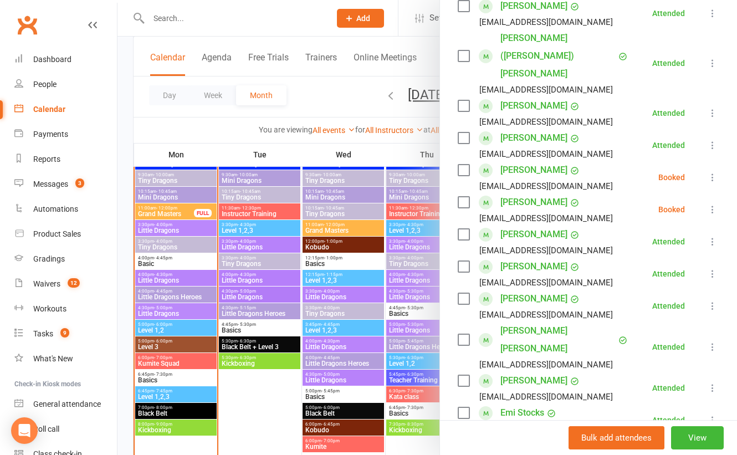
scroll to position [324, 0]
click at [183, 295] on div at bounding box center [426, 227] width 619 height 455
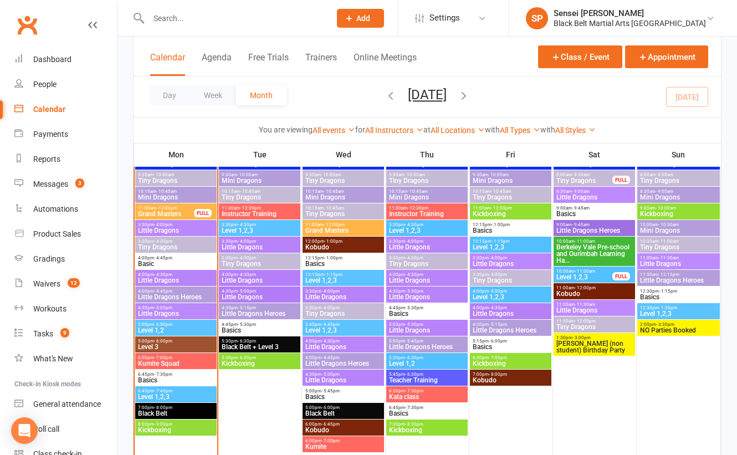
click at [183, 295] on span "Little Dragons Heroes" at bounding box center [175, 297] width 76 height 7
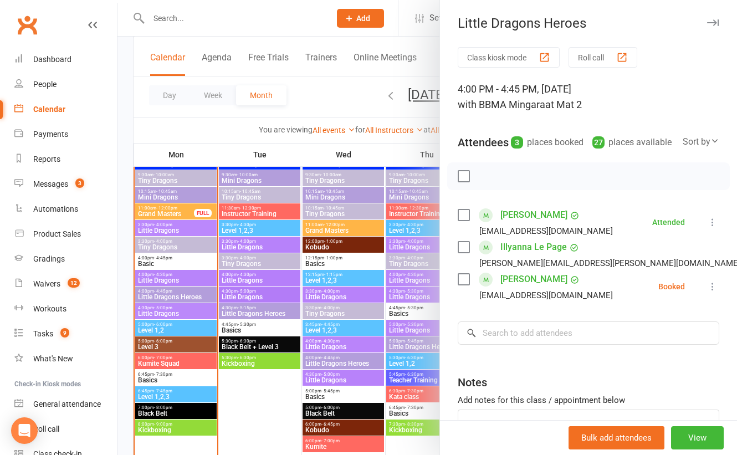
click at [177, 310] on div at bounding box center [426, 227] width 619 height 455
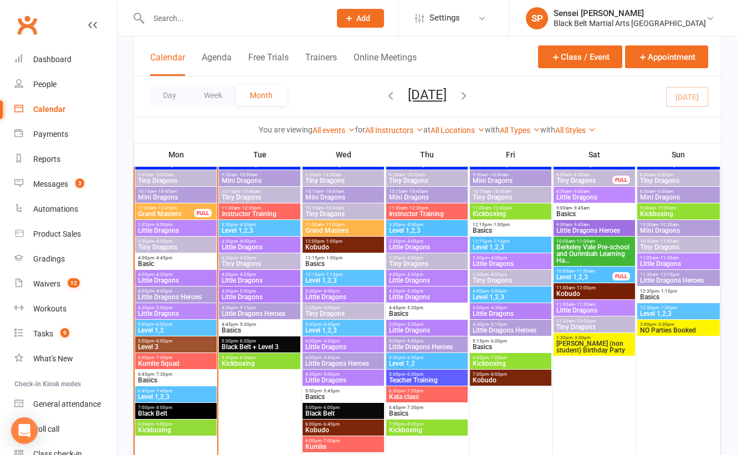
click at [177, 310] on span "Little Dragons" at bounding box center [175, 313] width 76 height 7
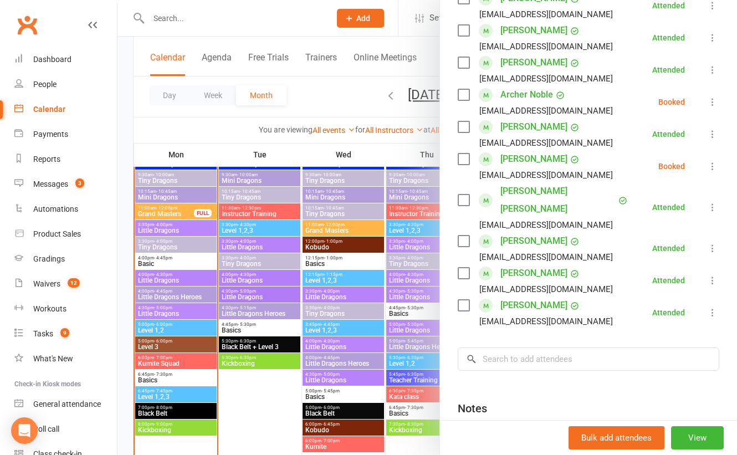
scroll to position [285, 0]
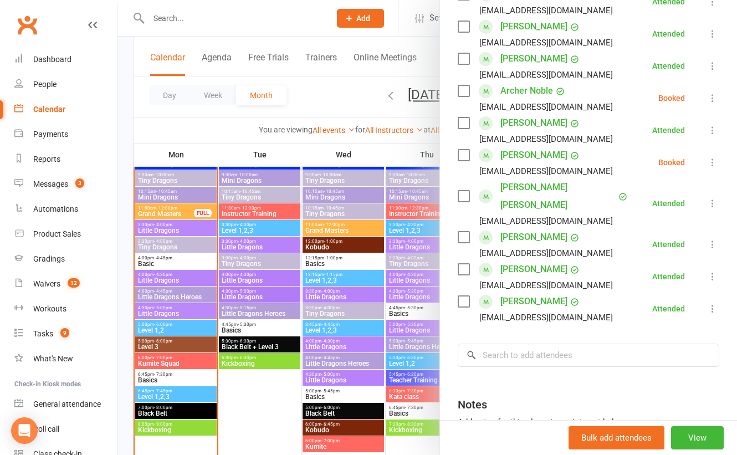
click at [710, 168] on icon at bounding box center [712, 162] width 11 height 11
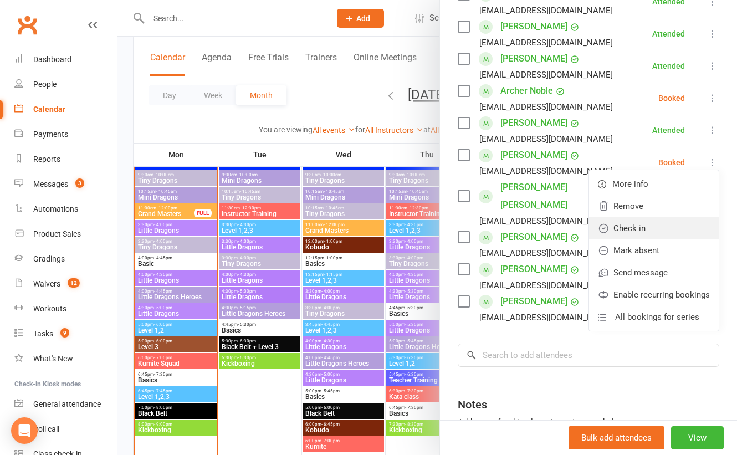
click at [652, 239] on link "Check in" at bounding box center [654, 228] width 130 height 22
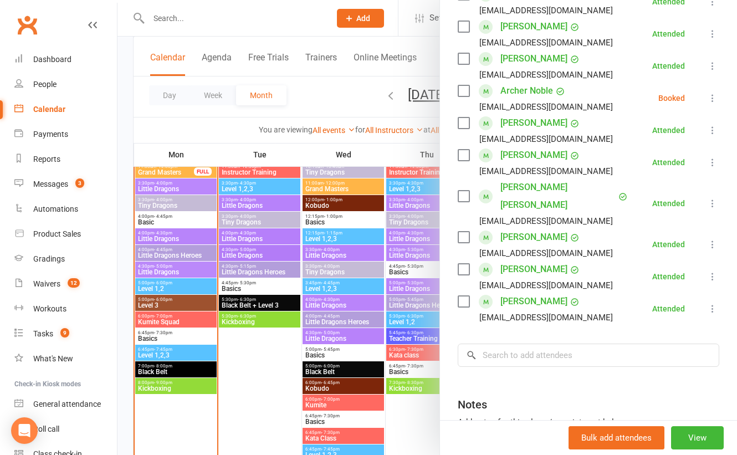
scroll to position [971, 0]
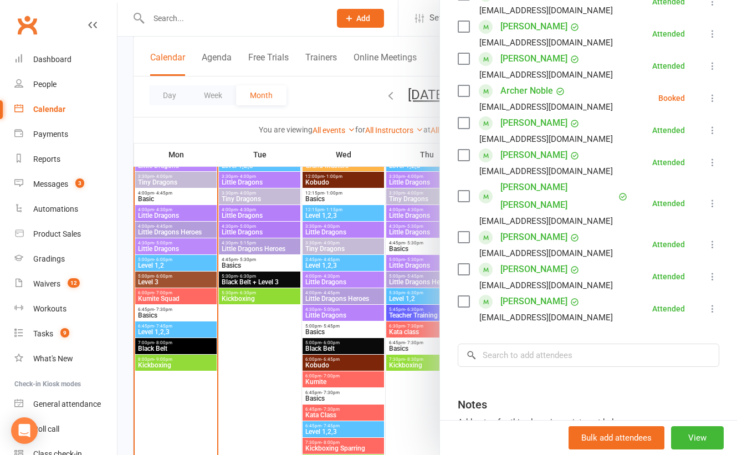
click at [178, 275] on div at bounding box center [426, 227] width 619 height 455
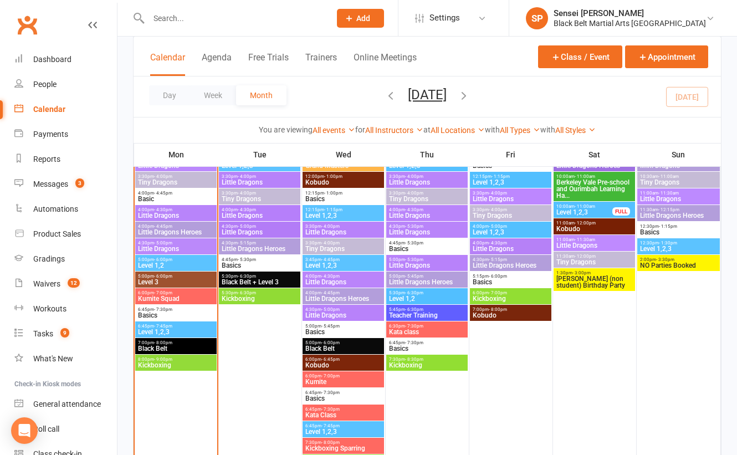
click at [178, 275] on span "5:00pm - 6:00pm" at bounding box center [175, 276] width 76 height 5
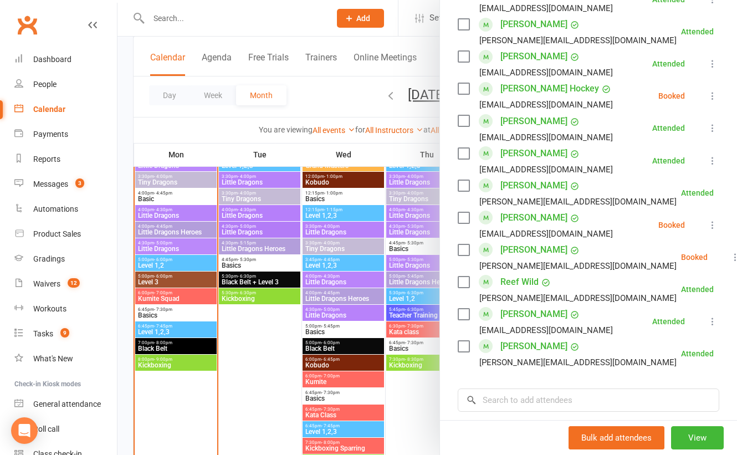
scroll to position [578, 0]
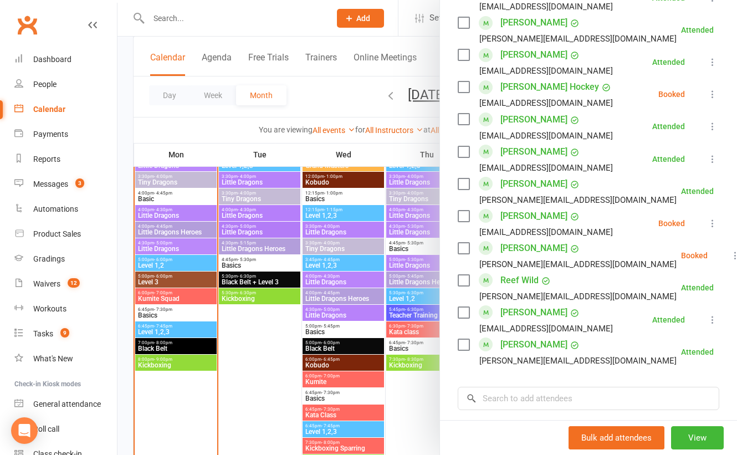
click at [167, 305] on div at bounding box center [426, 227] width 619 height 455
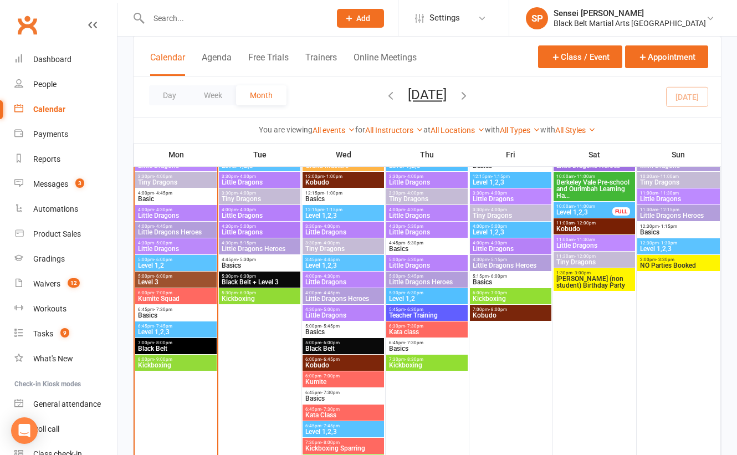
click at [168, 309] on span "- 7:30pm" at bounding box center [163, 309] width 18 height 5
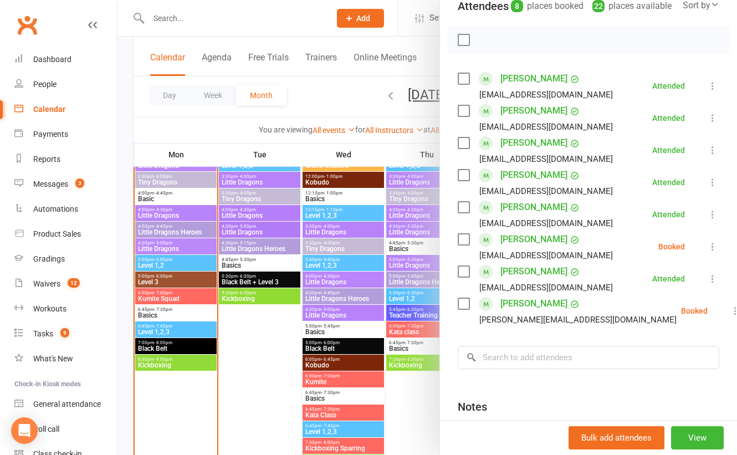
scroll to position [141, 0]
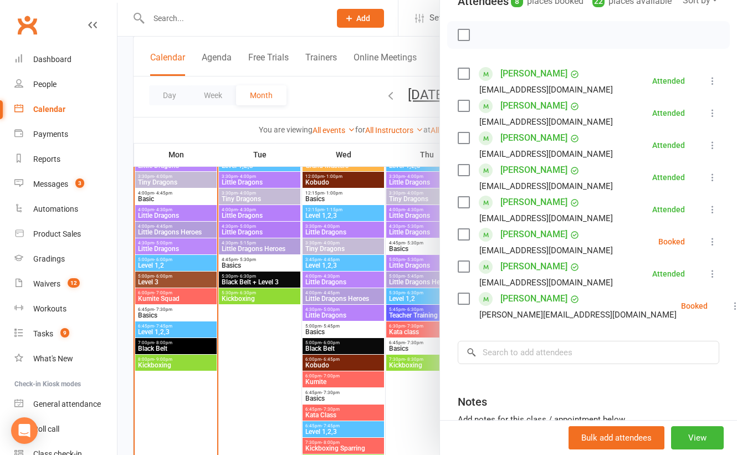
click at [175, 325] on div at bounding box center [426, 227] width 619 height 455
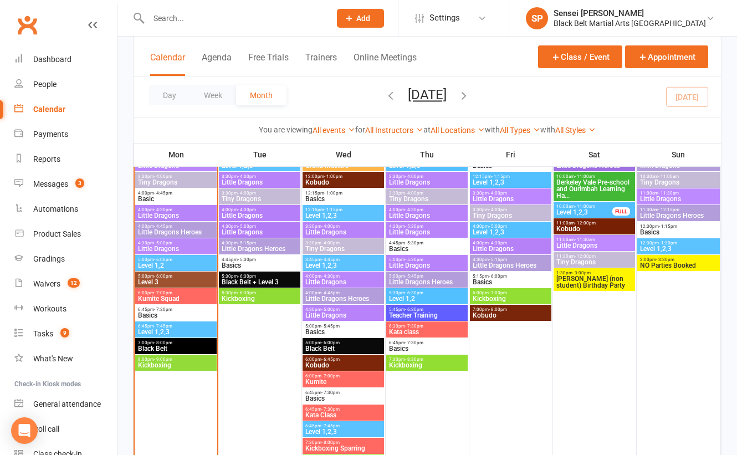
click at [175, 325] on span "6:45pm - 7:45pm" at bounding box center [175, 326] width 76 height 5
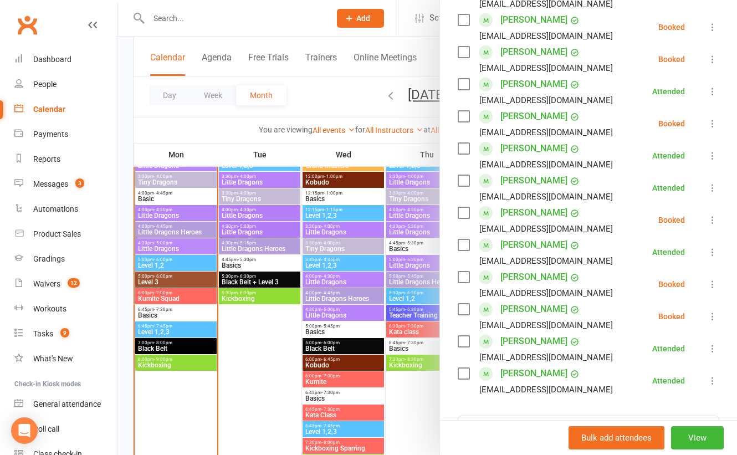
scroll to position [261, 0]
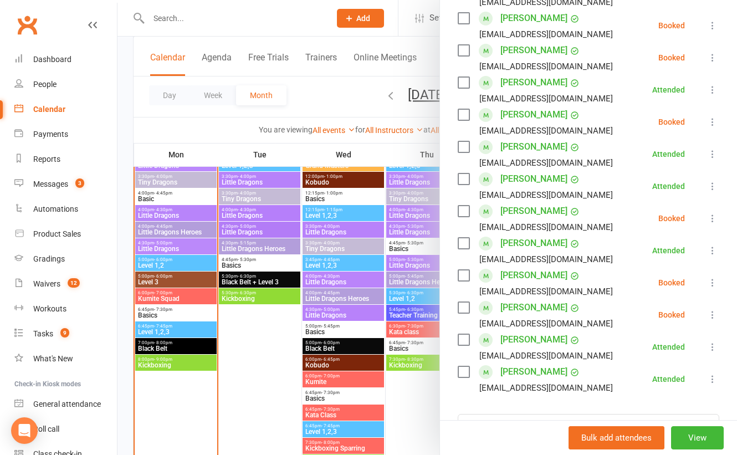
click at [710, 127] on icon at bounding box center [712, 121] width 11 height 11
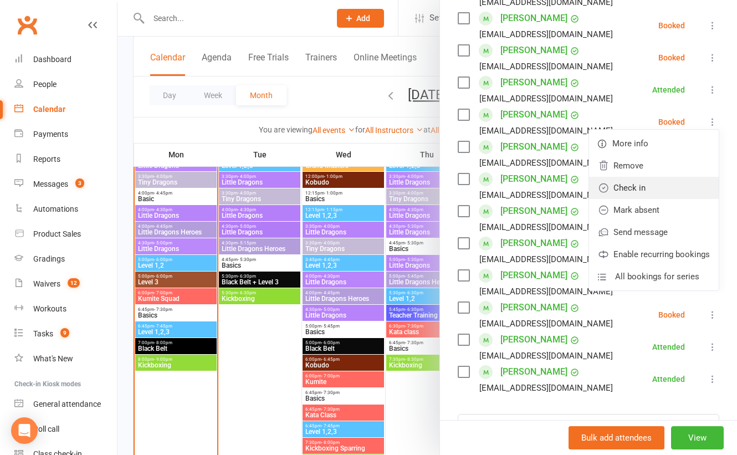
click at [642, 196] on link "Check in" at bounding box center [654, 188] width 130 height 22
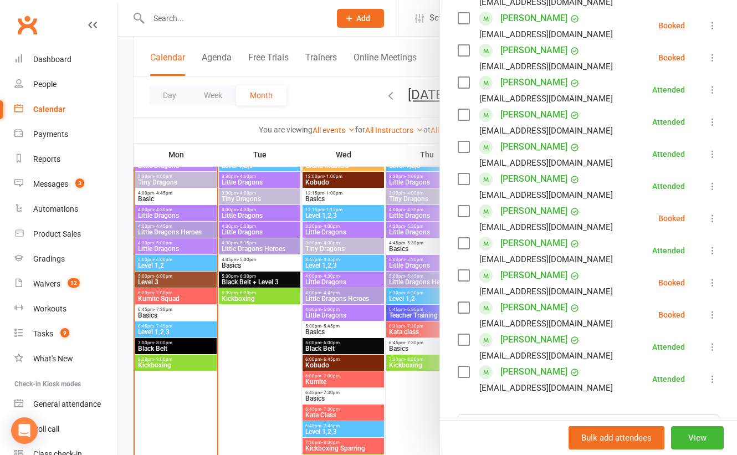
click at [712, 320] on icon at bounding box center [712, 314] width 11 height 11
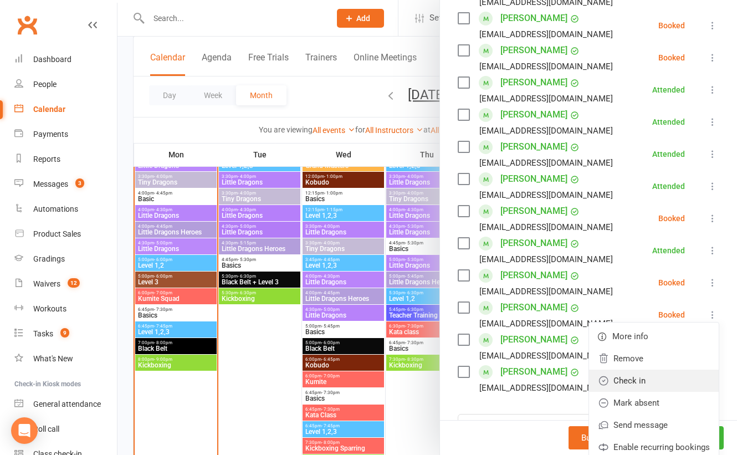
click at [646, 390] on link "Check in" at bounding box center [654, 381] width 130 height 22
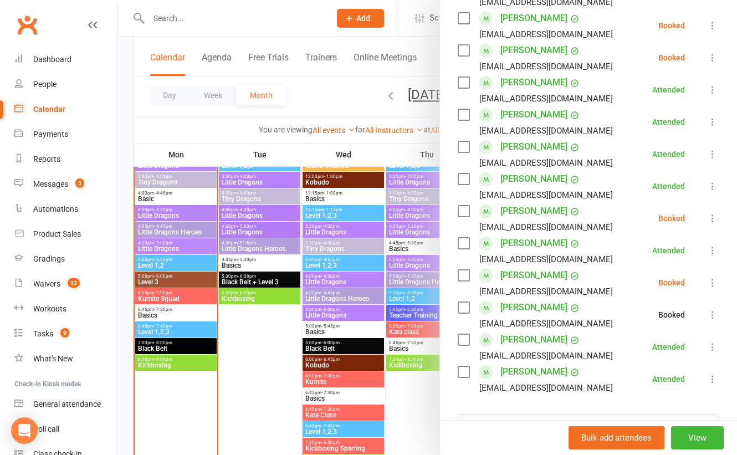
click at [710, 288] on icon at bounding box center [712, 282] width 11 height 11
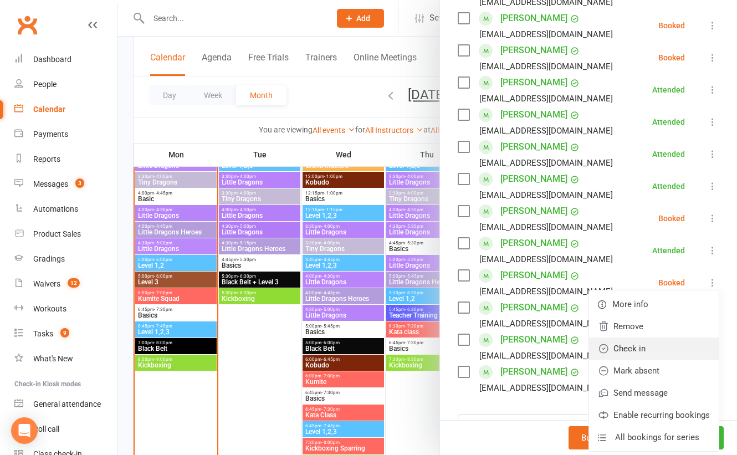
click at [635, 354] on link "Check in" at bounding box center [654, 348] width 130 height 22
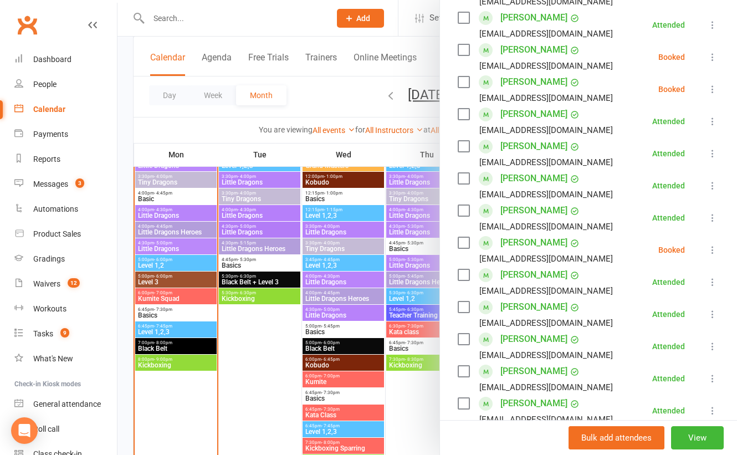
scroll to position [228, 0]
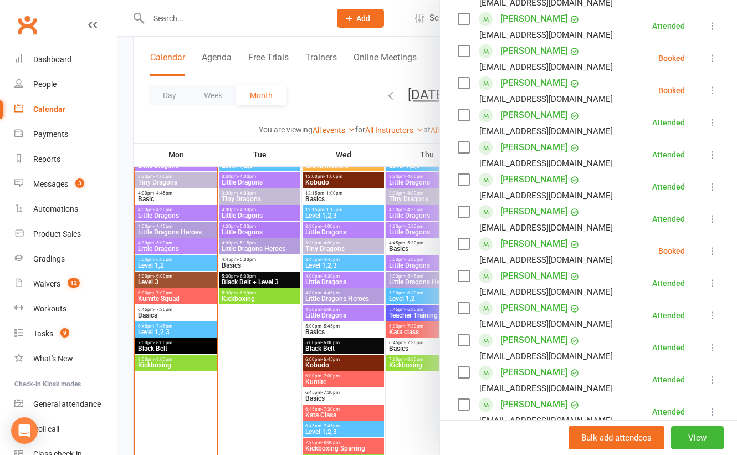
click at [712, 256] on icon at bounding box center [712, 250] width 11 height 11
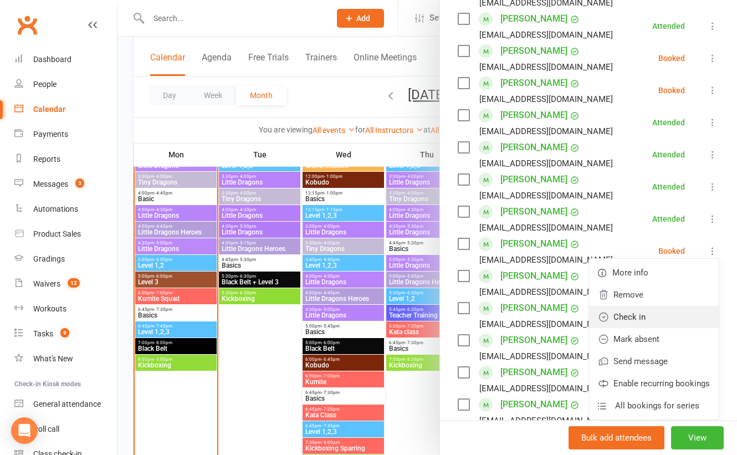
click at [636, 328] on link "Check in" at bounding box center [654, 317] width 130 height 22
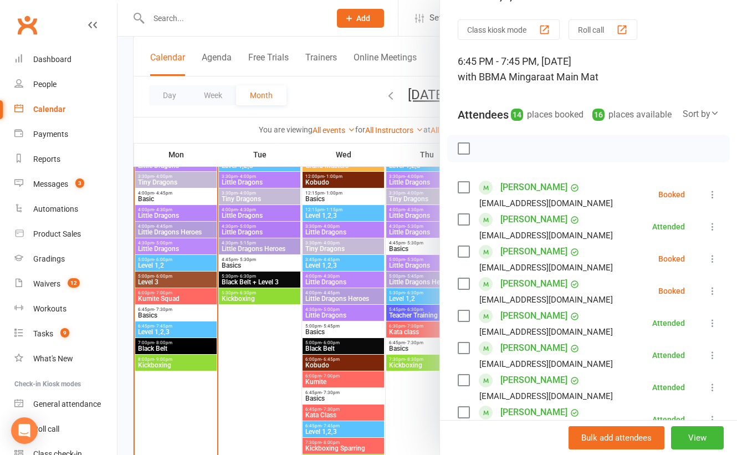
scroll to position [26, 0]
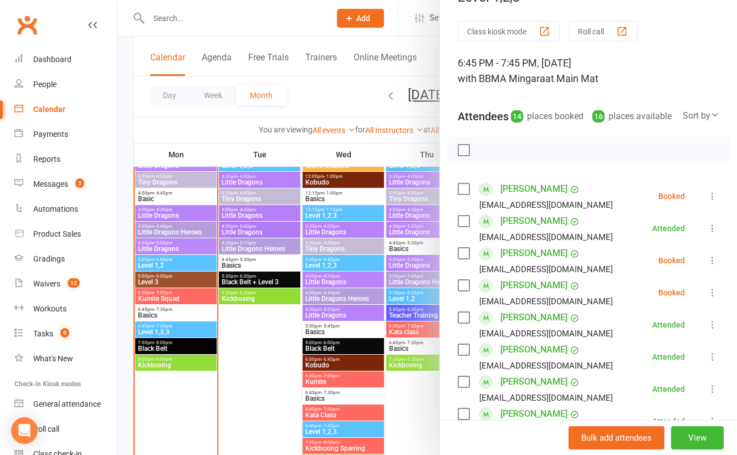
click at [711, 202] on icon at bounding box center [712, 196] width 11 height 11
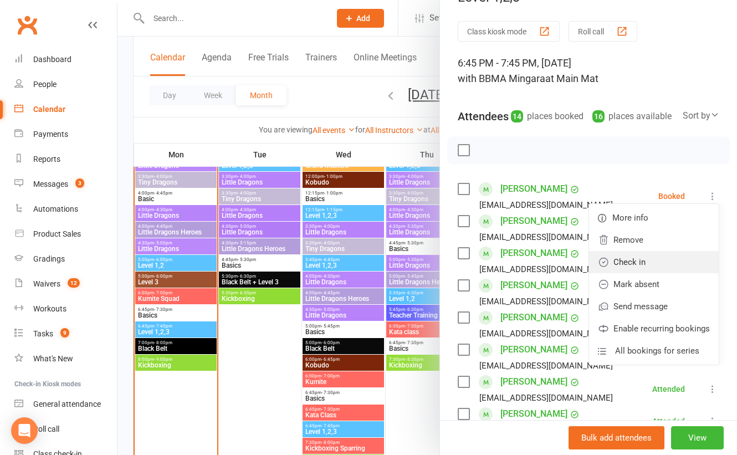
click at [643, 269] on link "Check in" at bounding box center [654, 262] width 130 height 22
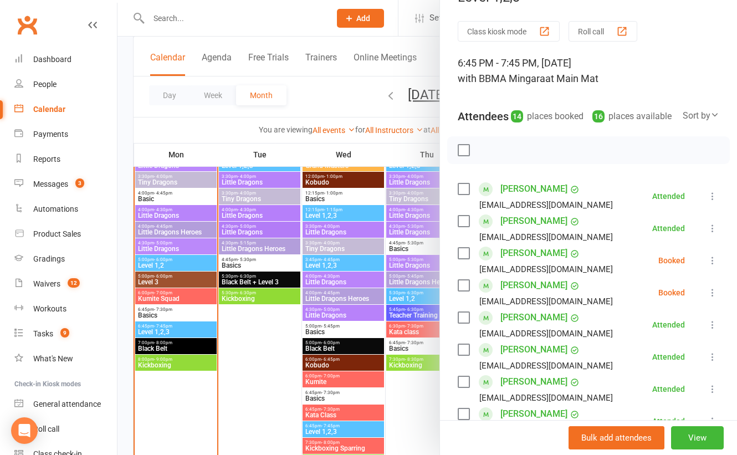
click at [190, 345] on div at bounding box center [426, 227] width 619 height 455
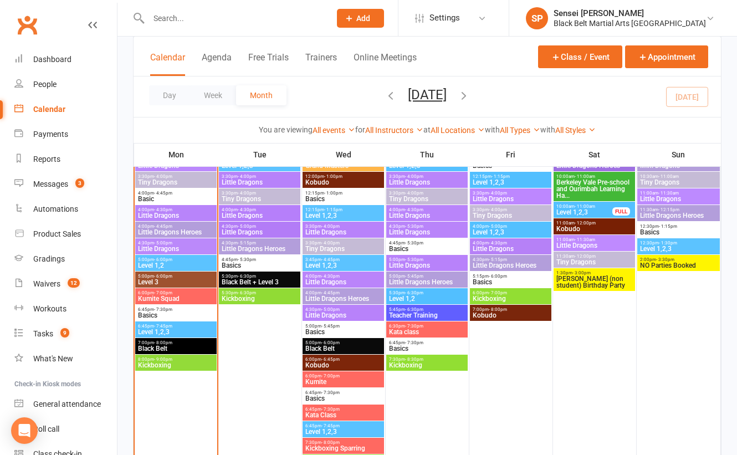
click at [190, 345] on span "Black Belt" at bounding box center [175, 348] width 76 height 7
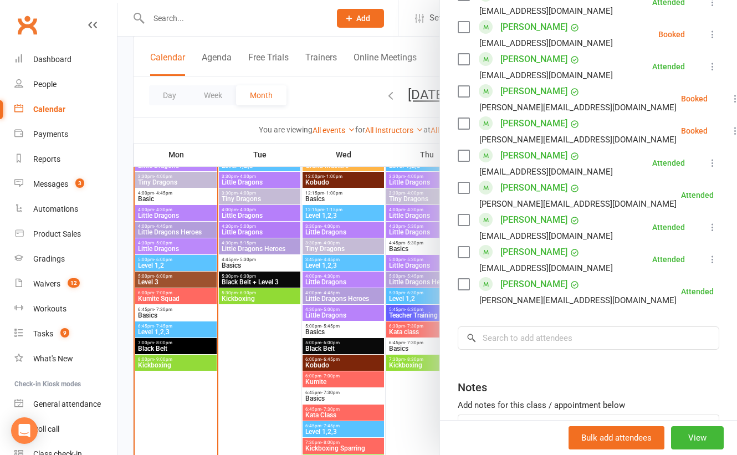
scroll to position [865, 0]
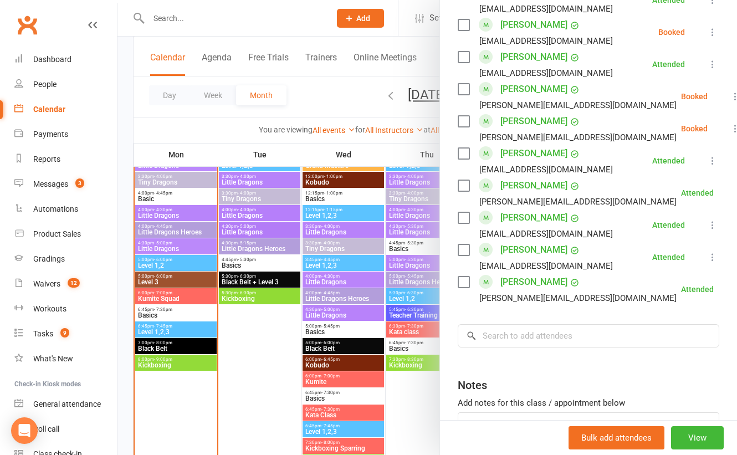
click at [177, 359] on div at bounding box center [426, 227] width 619 height 455
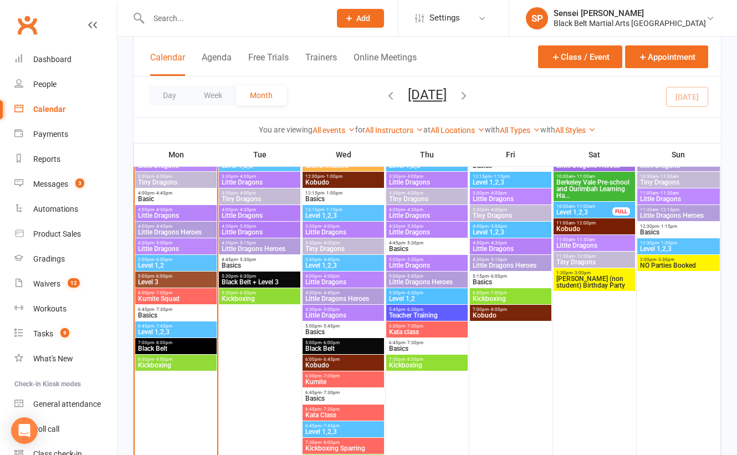
click at [177, 359] on span "8:00pm - 9:00pm" at bounding box center [175, 359] width 76 height 5
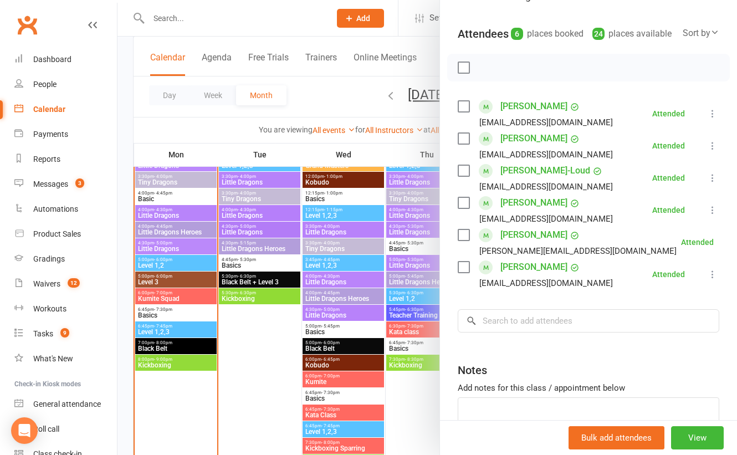
scroll to position [104, 0]
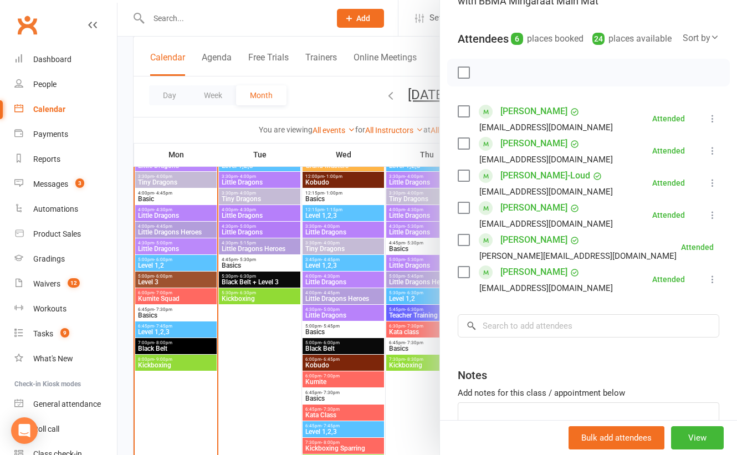
click at [125, 190] on div at bounding box center [426, 227] width 619 height 455
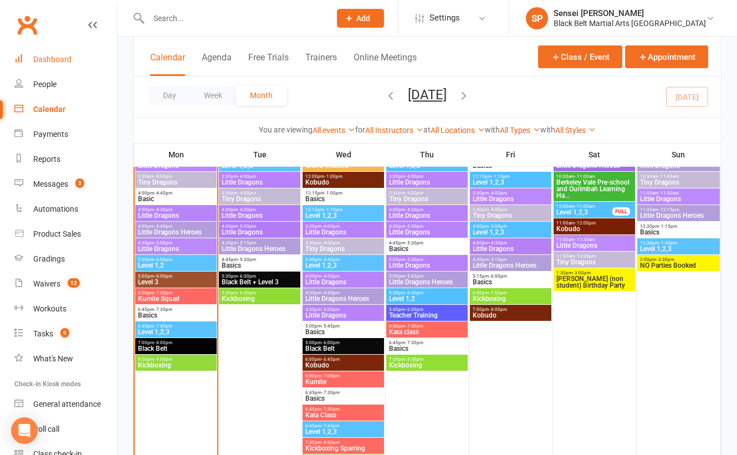
click at [57, 56] on div "Dashboard" at bounding box center [52, 59] width 38 height 9
